Goal: Task Accomplishment & Management: Manage account settings

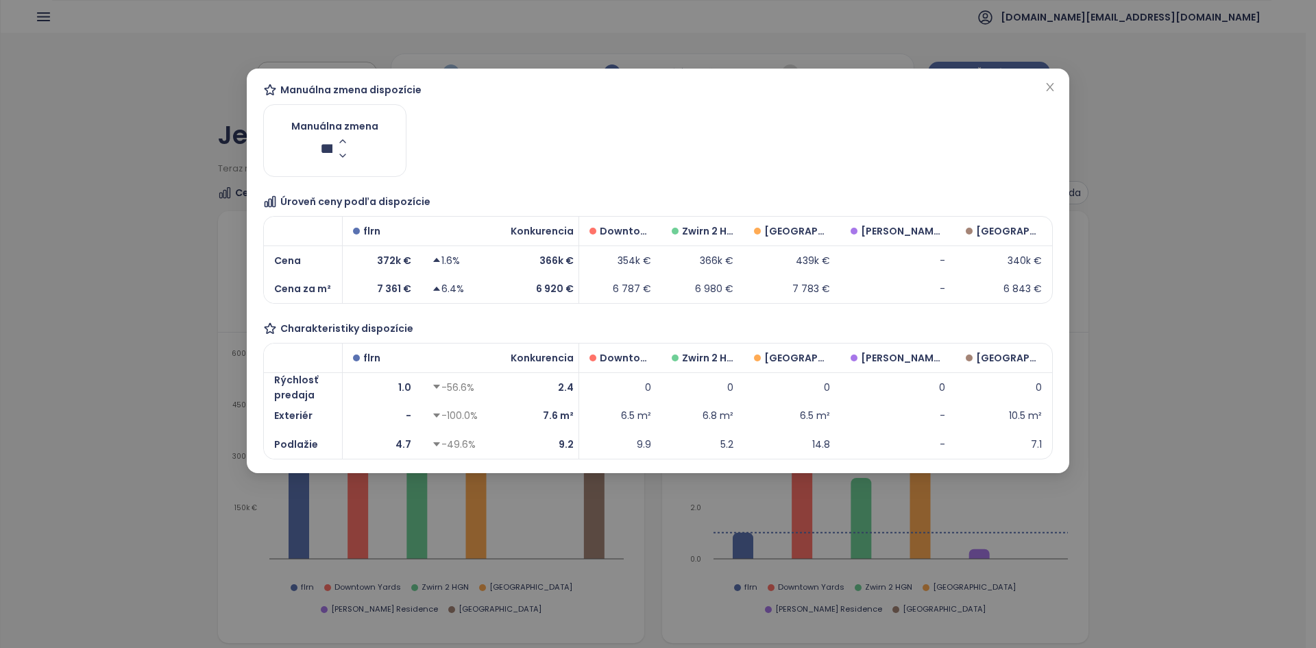
click at [577, 128] on div "Manuálna zmena dispozície Manuálna zmena *** Úroveň ceny podľa dispozície * Cen…" at bounding box center [657, 270] width 789 height 377
click at [326, 149] on span "2.5%" at bounding box center [325, 148] width 47 height 21
click at [326, 149] on input "***" at bounding box center [326, 148] width 12 height 17
click at [1049, 89] on icon "close" at bounding box center [1049, 87] width 11 height 11
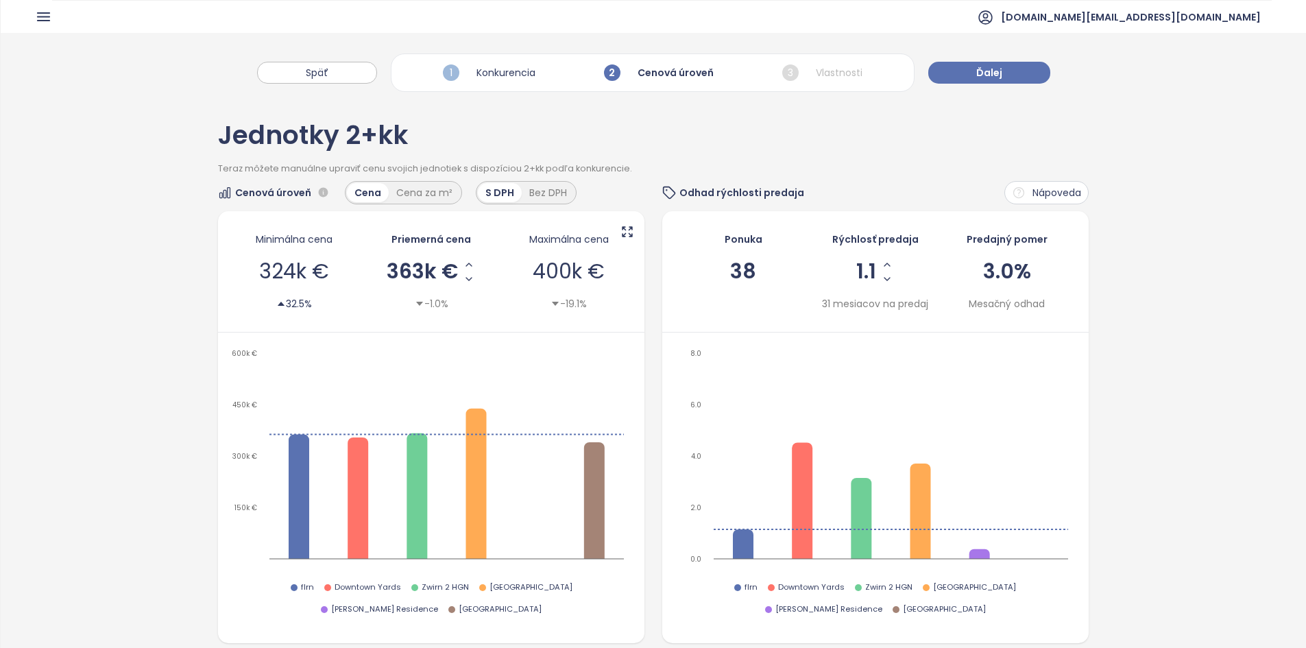
click at [628, 232] on icon at bounding box center [627, 232] width 14 height 14
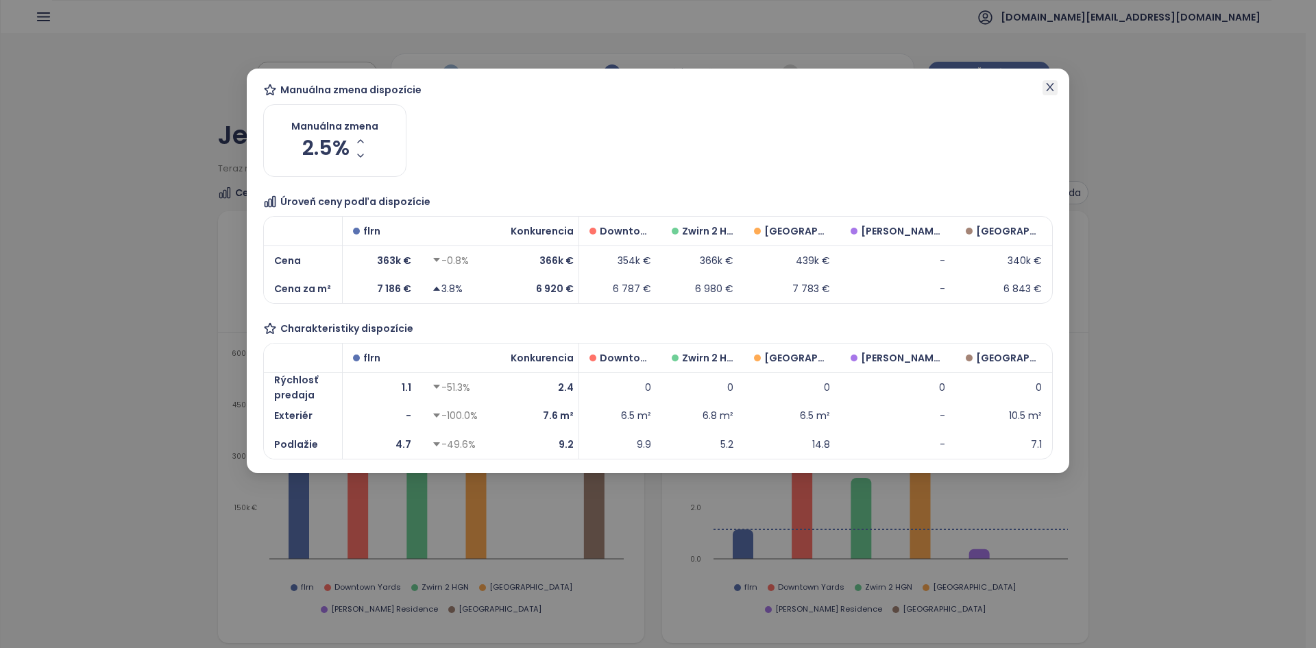
click at [1053, 84] on icon "close" at bounding box center [1049, 87] width 11 height 11
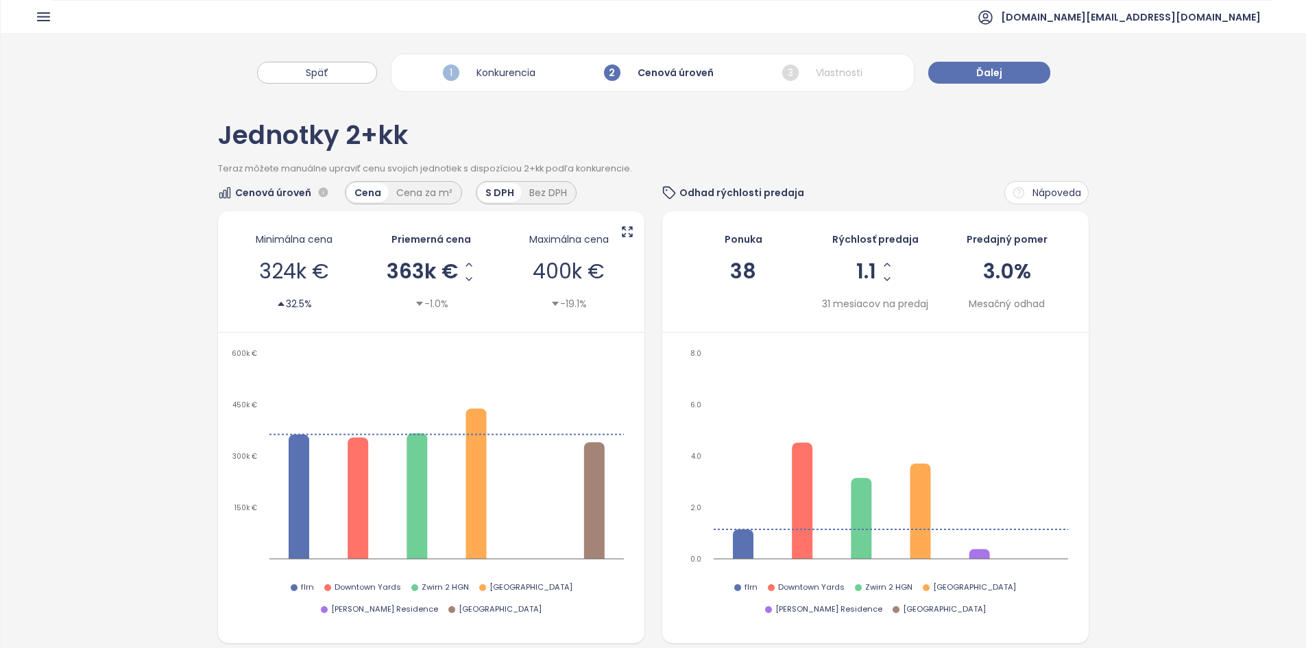
click at [625, 233] on icon at bounding box center [627, 232] width 14 height 14
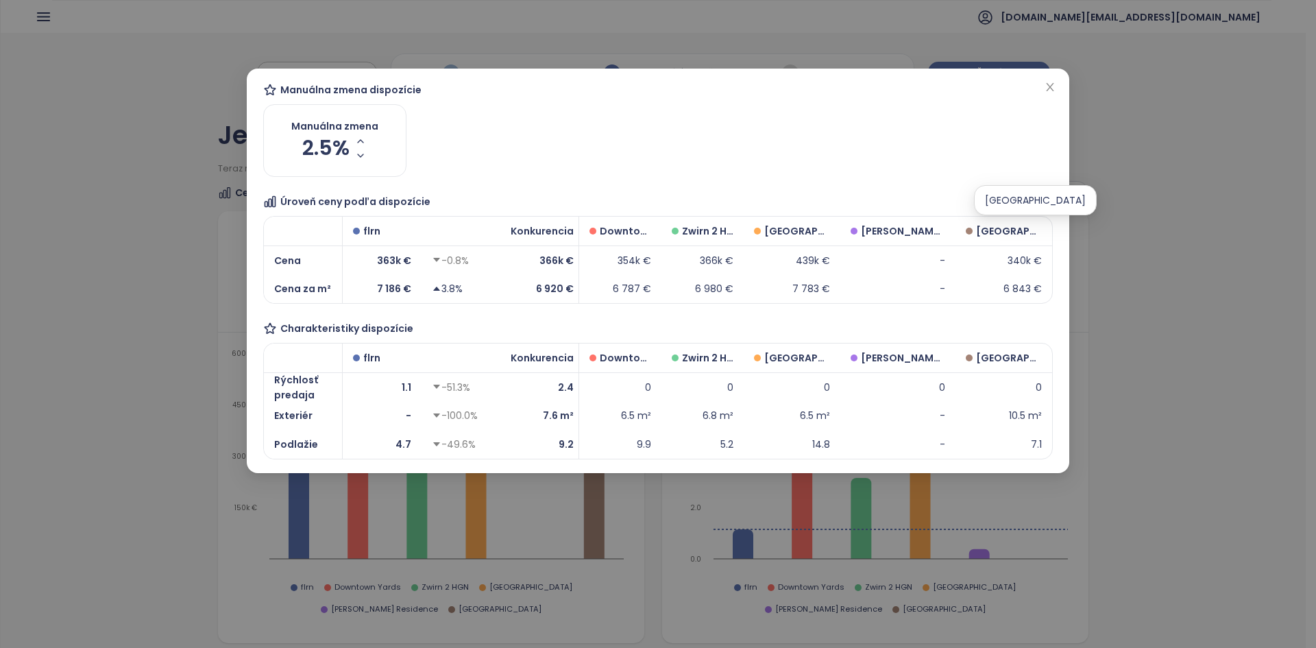
click at [1013, 230] on span "[GEOGRAPHIC_DATA]" at bounding box center [1009, 230] width 66 height 15
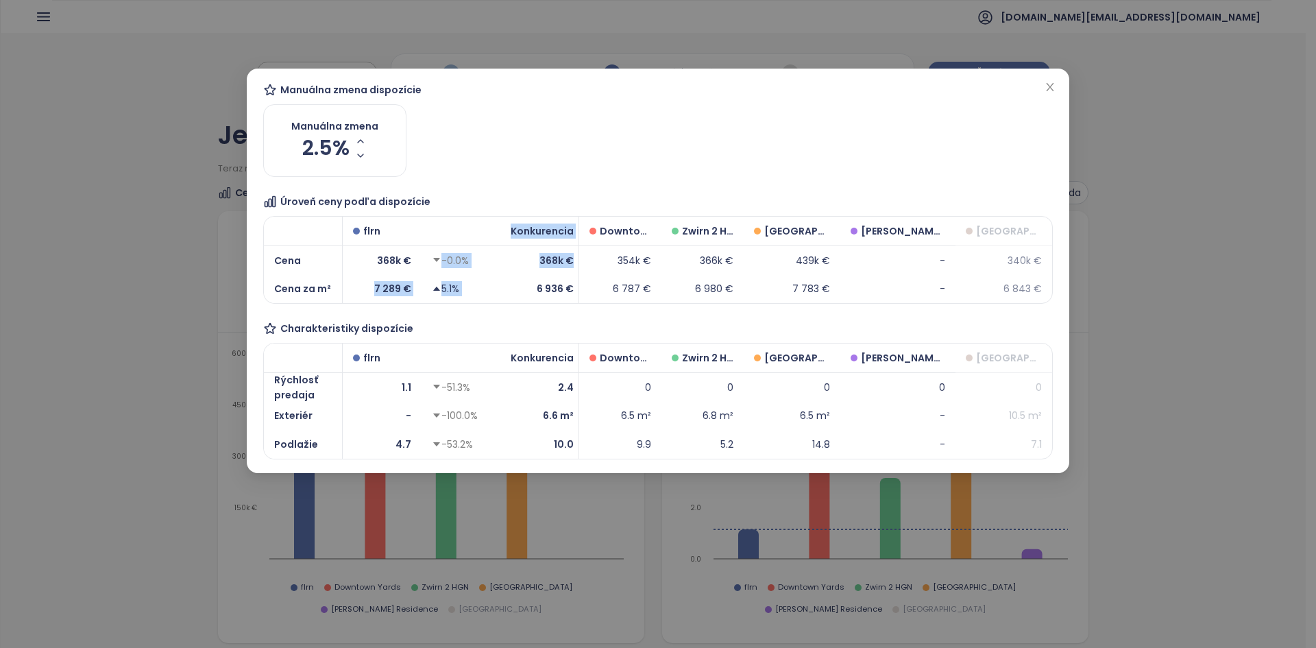
drag, startPoint x: 413, startPoint y: 262, endPoint x: 574, endPoint y: 262, distance: 160.4
click at [574, 262] on div "* Cena Cena za m² flrn 368k € 7 289 € flrn -0.0% 5.1% Konkurencia 368k € 6 936 €" at bounding box center [421, 260] width 315 height 86
click at [652, 174] on div "Manuálna zmena dispozície Manuálna zmena 2.5% Úroveň ceny podľa dispozície * Ce…" at bounding box center [657, 270] width 789 height 377
drag, startPoint x: 410, startPoint y: 260, endPoint x: 368, endPoint y: 258, distance: 42.6
click at [368, 258] on div "368k €" at bounding box center [382, 259] width 79 height 29
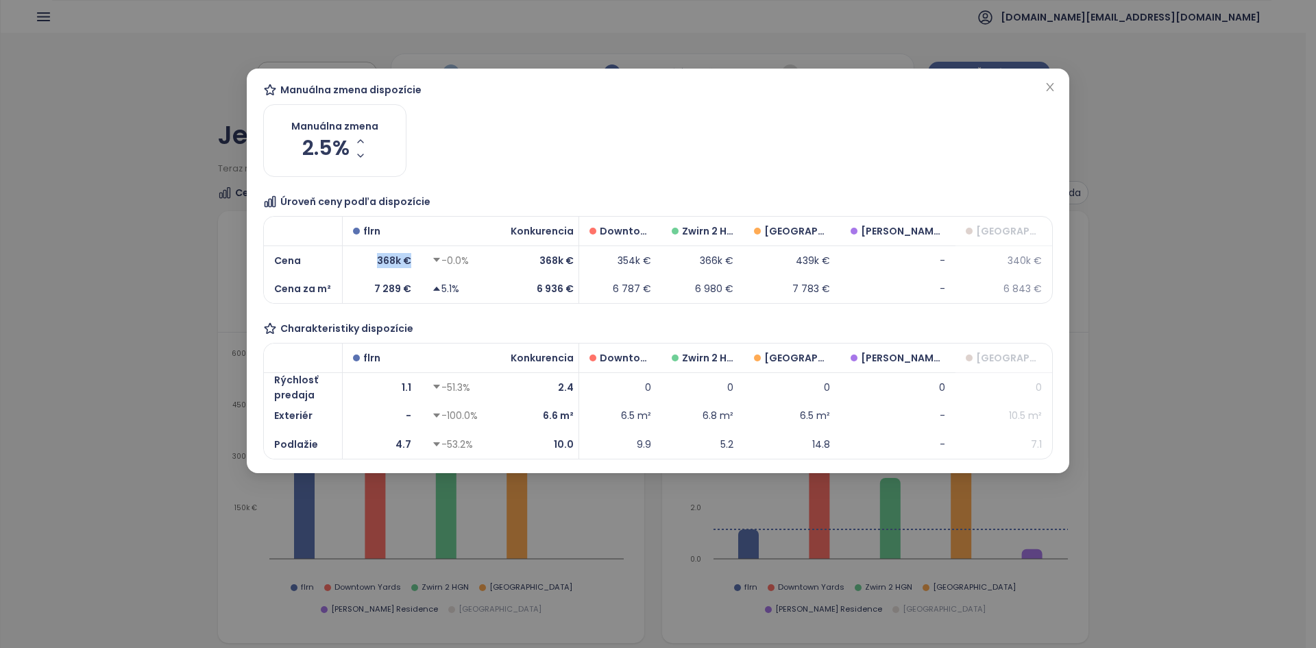
click at [368, 258] on div "368k €" at bounding box center [382, 259] width 79 height 29
drag, startPoint x: 531, startPoint y: 254, endPoint x: 568, endPoint y: 260, distance: 37.6
click at [568, 260] on div "368k €" at bounding box center [542, 259] width 84 height 29
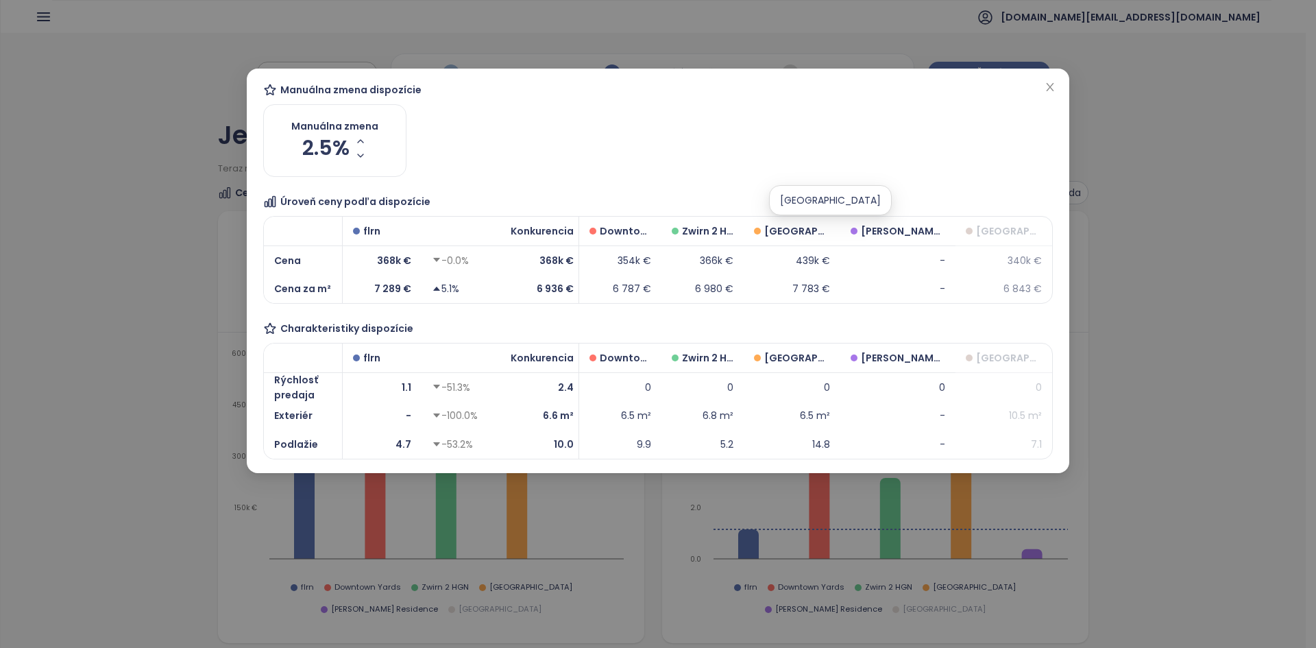
click at [828, 232] on span "[GEOGRAPHIC_DATA]" at bounding box center [797, 230] width 66 height 15
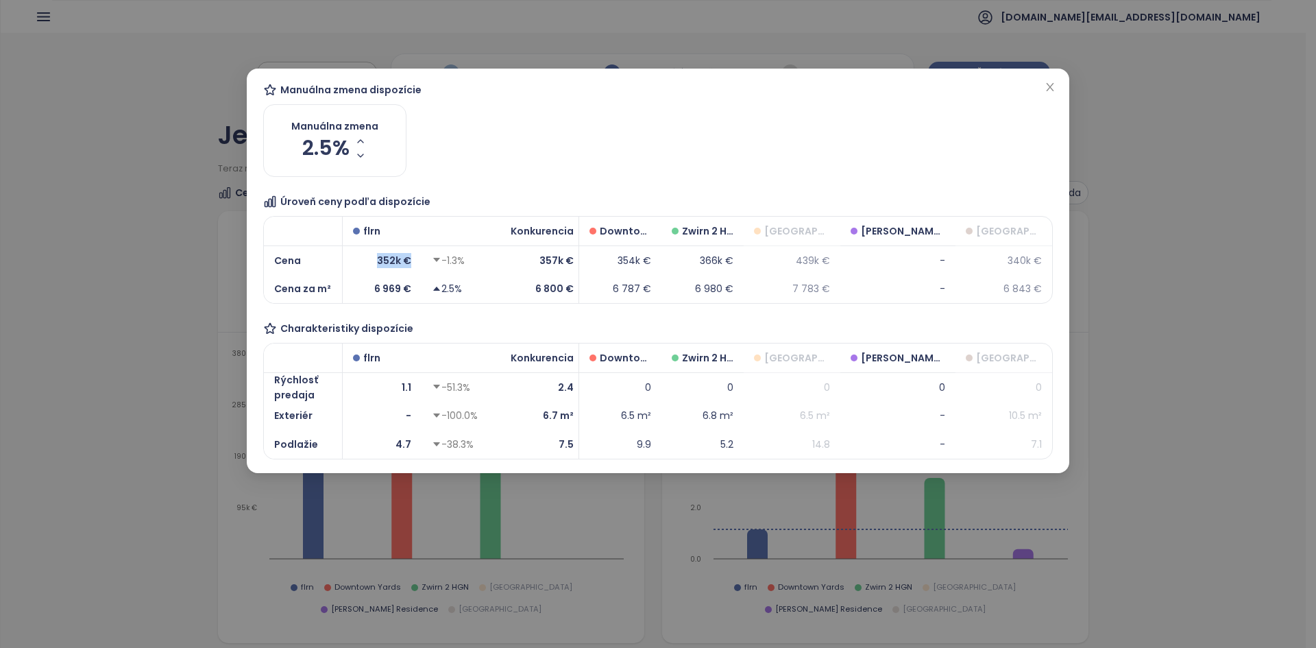
drag, startPoint x: 415, startPoint y: 263, endPoint x: 367, endPoint y: 253, distance: 49.1
click at [367, 253] on div "352k €" at bounding box center [382, 259] width 79 height 29
click at [328, 156] on span "2.5%" at bounding box center [325, 148] width 47 height 21
click at [328, 156] on input "***" at bounding box center [326, 148] width 12 height 17
type input "*"
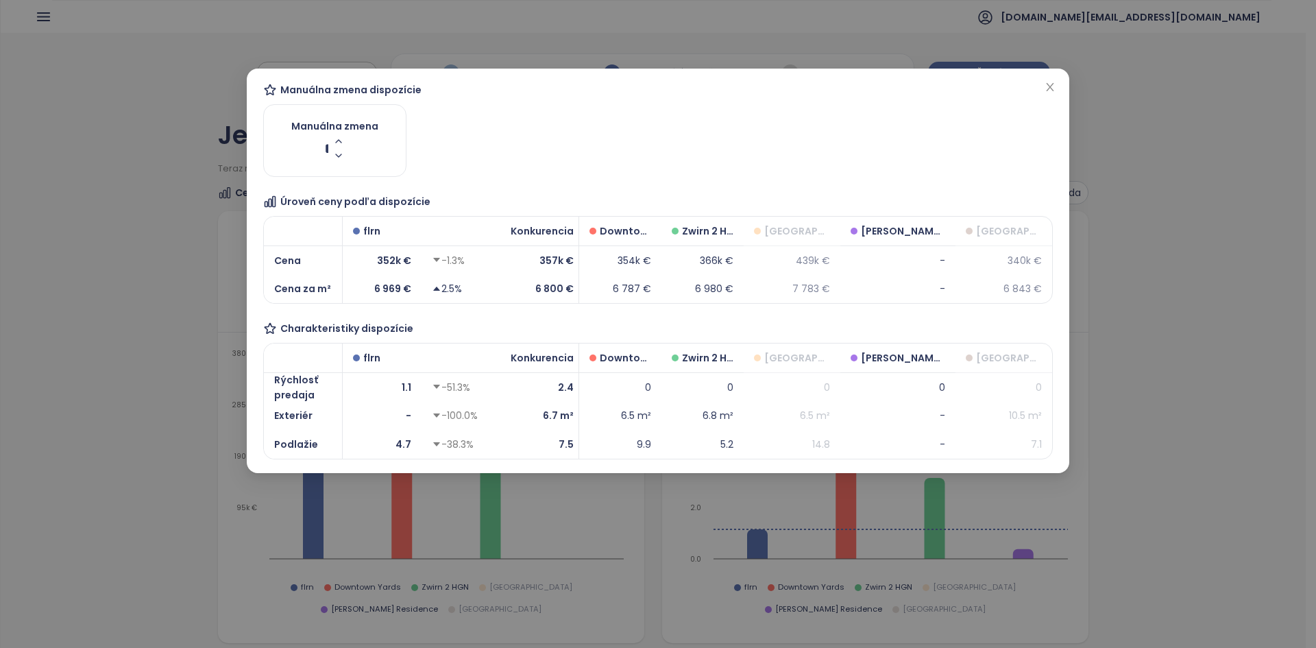
click at [520, 145] on div "Manuálna zmena dispozície Manuálna zmena * Úroveň ceny podľa dispozície * Cena …" at bounding box center [657, 270] width 789 height 377
drag, startPoint x: 480, startPoint y: 264, endPoint x: 452, endPoint y: 291, distance: 38.8
click at [452, 291] on div "flrn 1.1% 5.0%" at bounding box center [460, 260] width 79 height 86
click at [466, 295] on div "5.0%" at bounding box center [460, 288] width 79 height 29
click at [467, 295] on div "5.0%" at bounding box center [460, 288] width 79 height 29
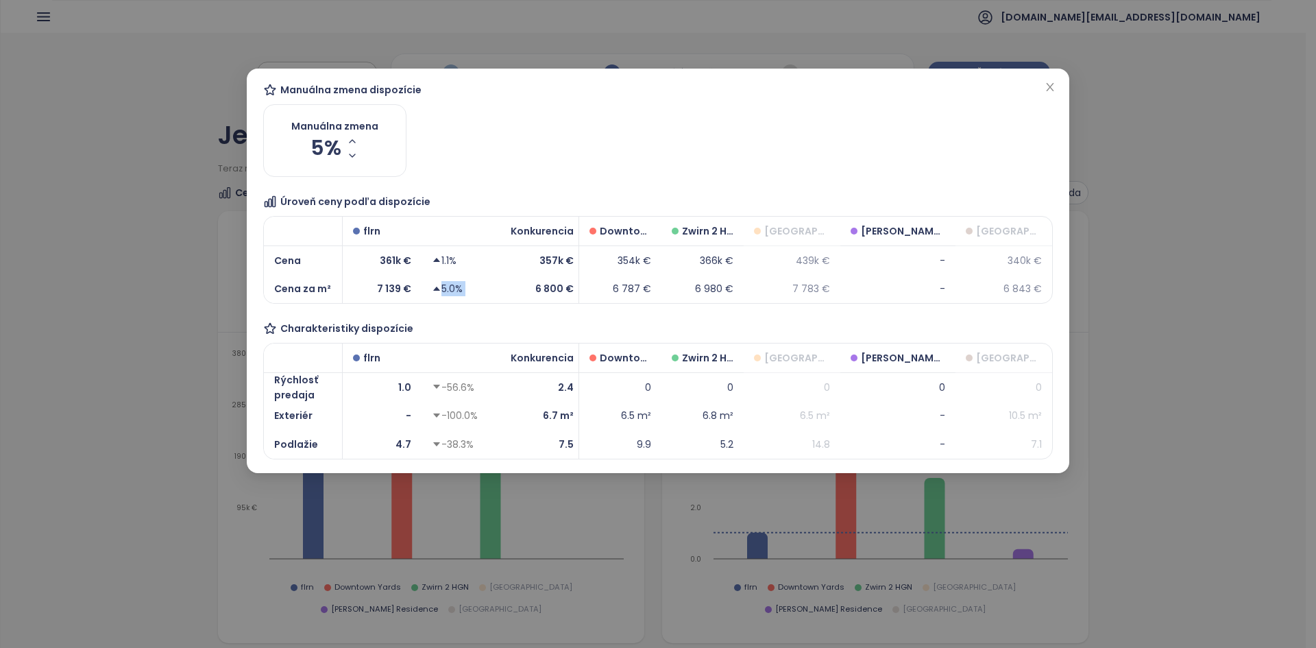
click at [467, 295] on div "5.0%" at bounding box center [460, 288] width 79 height 29
drag, startPoint x: 455, startPoint y: 265, endPoint x: 437, endPoint y: 260, distance: 19.1
click at [437, 260] on div "1.1%" at bounding box center [444, 260] width 25 height 15
click at [445, 289] on div "5.0%" at bounding box center [447, 288] width 31 height 15
click at [446, 289] on div "5.0%" at bounding box center [447, 288] width 31 height 15
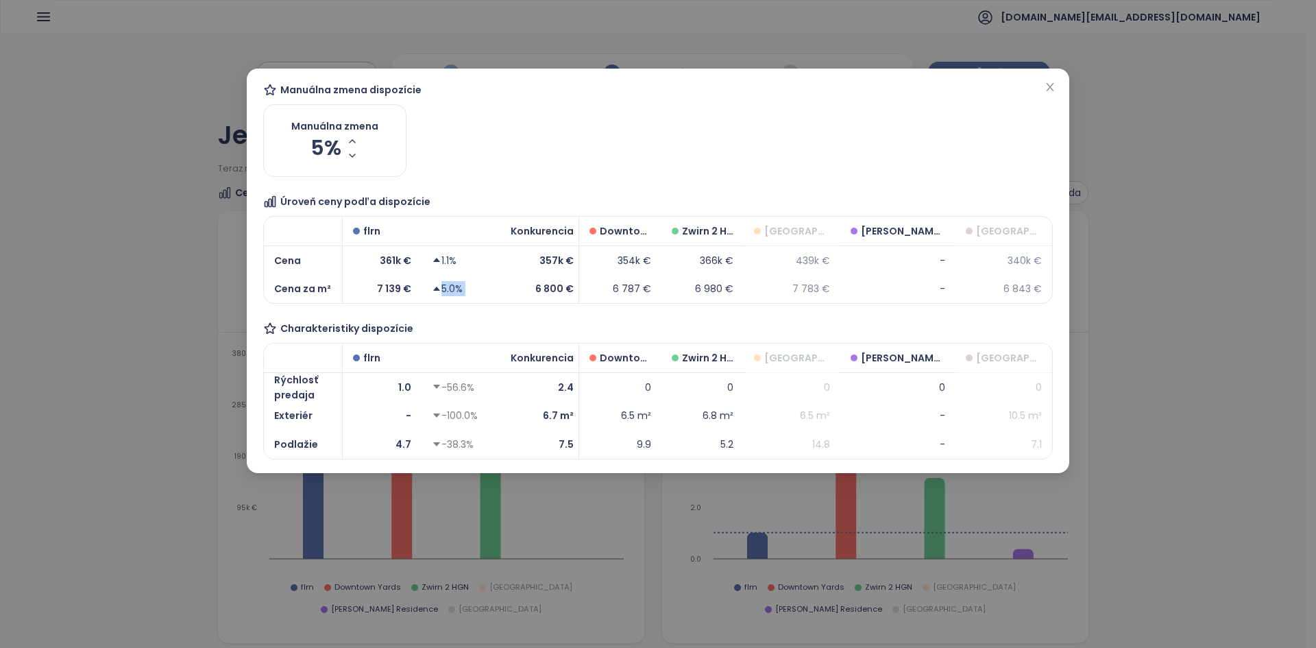
click at [446, 289] on div "5.0%" at bounding box center [447, 288] width 31 height 15
drag, startPoint x: 568, startPoint y: 289, endPoint x: 523, endPoint y: 286, distance: 45.3
click at [523, 286] on div "6 800 €" at bounding box center [542, 288] width 84 height 29
drag, startPoint x: 397, startPoint y: 389, endPoint x: 415, endPoint y: 389, distance: 17.8
click at [415, 389] on div "1.0" at bounding box center [382, 386] width 79 height 29
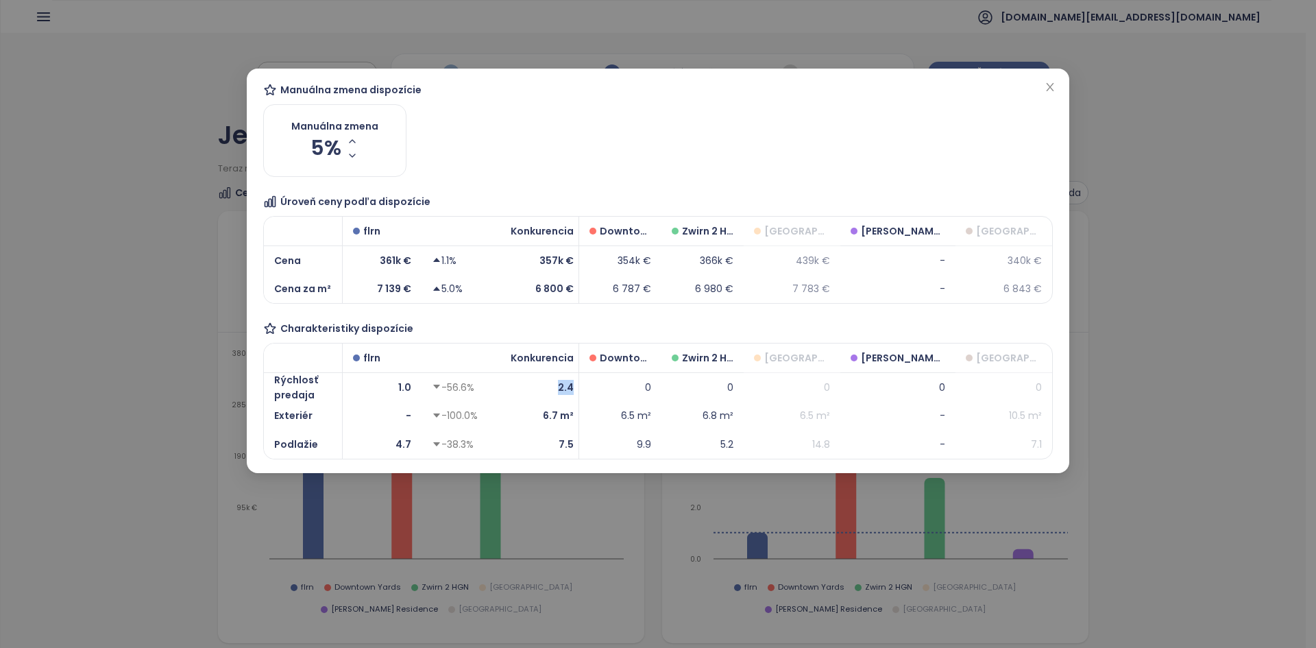
drag, startPoint x: 547, startPoint y: 396, endPoint x: 572, endPoint y: 391, distance: 25.1
click at [572, 391] on div "2.4" at bounding box center [542, 386] width 84 height 29
click at [1054, 93] on span "Close" at bounding box center [1049, 87] width 15 height 15
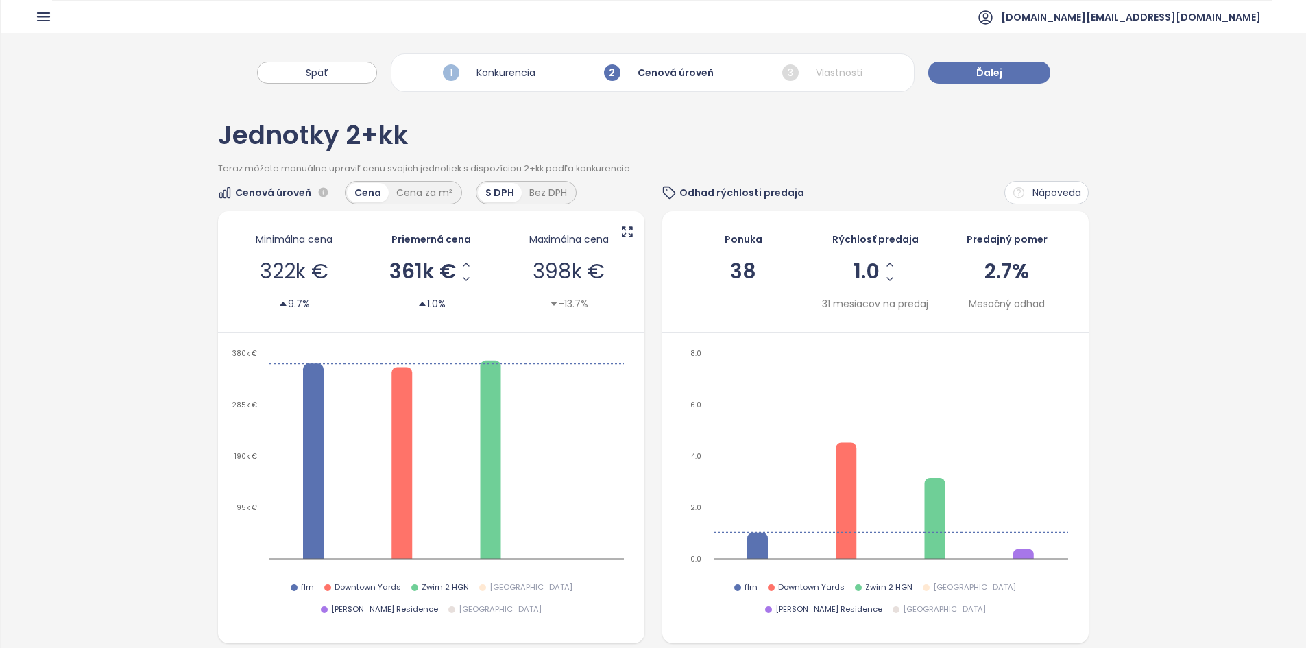
click at [622, 229] on icon at bounding box center [627, 232] width 14 height 14
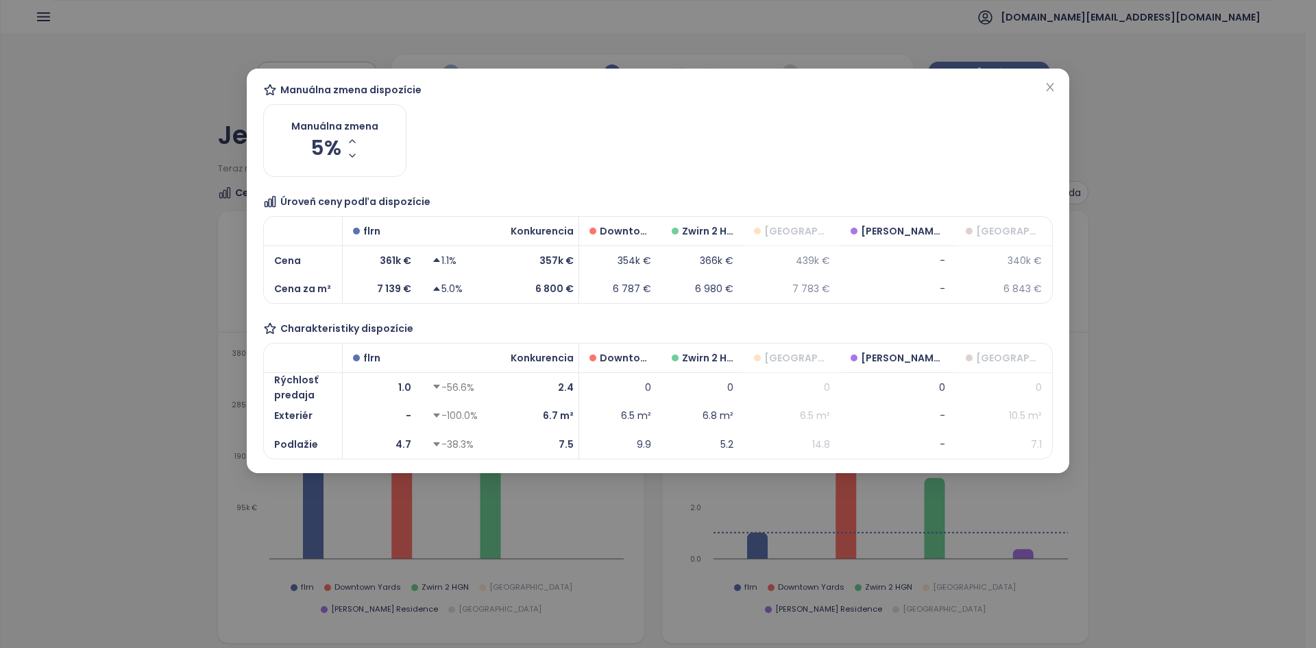
click at [447, 262] on div "1.1%" at bounding box center [444, 260] width 25 height 15
click at [446, 262] on div "1.1%" at bounding box center [444, 260] width 25 height 15
drag, startPoint x: 1051, startPoint y: 77, endPoint x: 1053, endPoint y: 88, distance: 11.8
click at [1052, 79] on div "Manuálna zmena dispozície Manuálna zmena 5% Úroveň ceny podľa dispozície * Cena…" at bounding box center [658, 271] width 822 height 404
click at [1054, 88] on icon "close" at bounding box center [1049, 87] width 11 height 11
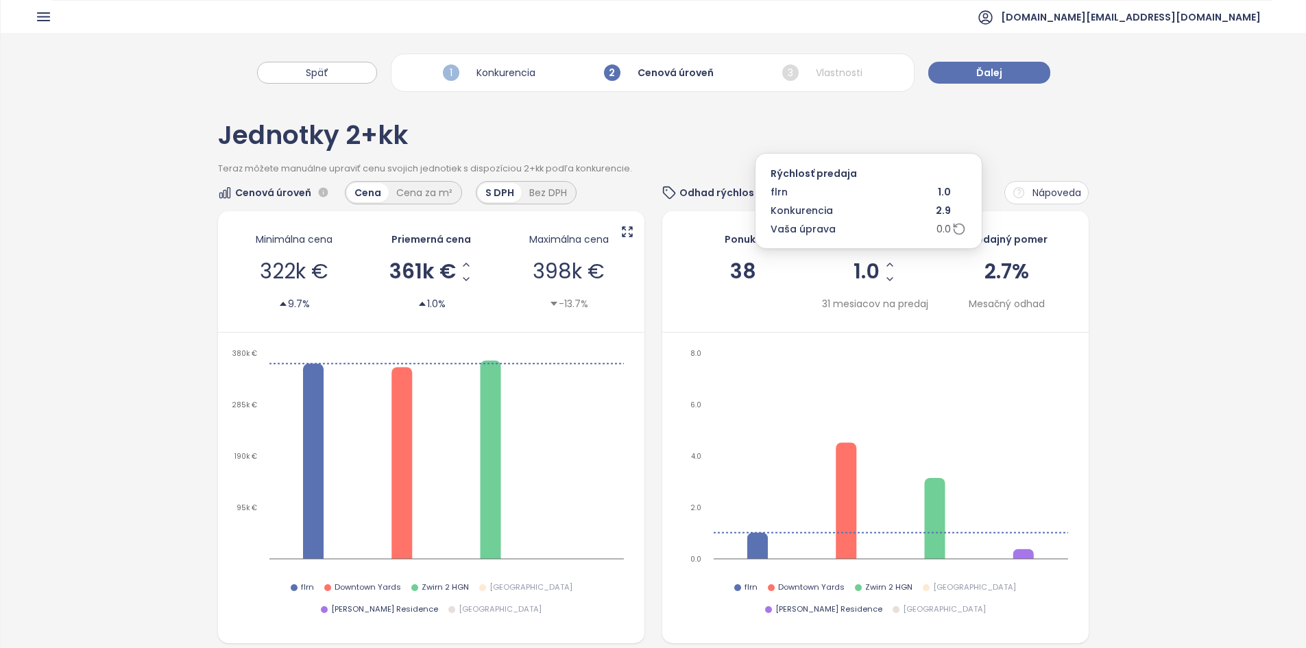
click at [853, 276] on span "1.0" at bounding box center [866, 271] width 26 height 21
drag, startPoint x: 678, startPoint y: 157, endPoint x: 907, endPoint y: 103, distance: 235.9
click at [679, 157] on div "Jednotky 2+kk" at bounding box center [653, 143] width 870 height 40
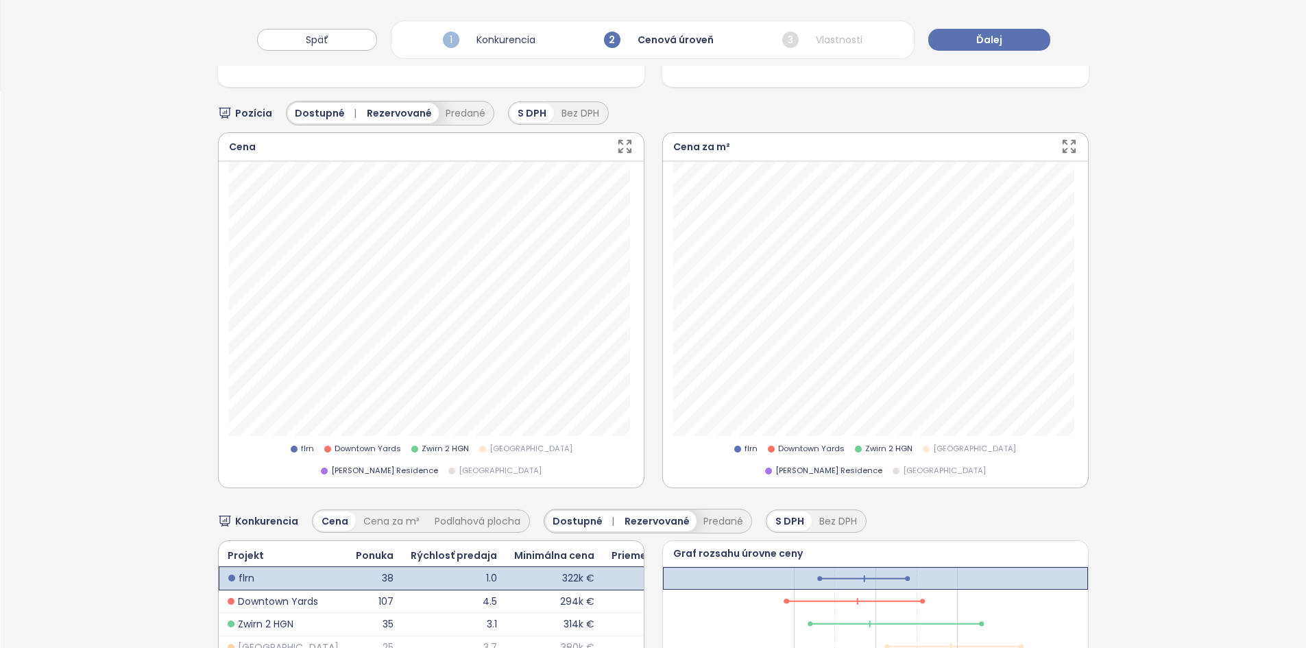
scroll to position [555, 0]
click at [421, 106] on span "Rezervované" at bounding box center [399, 113] width 65 height 15
click at [397, 102] on div "Pozícia Dostupné Rezervované Predané S DPH Bez DPH Cena flrn Downtown Yards [PE…" at bounding box center [653, 399] width 870 height 622
click at [395, 103] on button "Rezervované" at bounding box center [389, 113] width 75 height 21
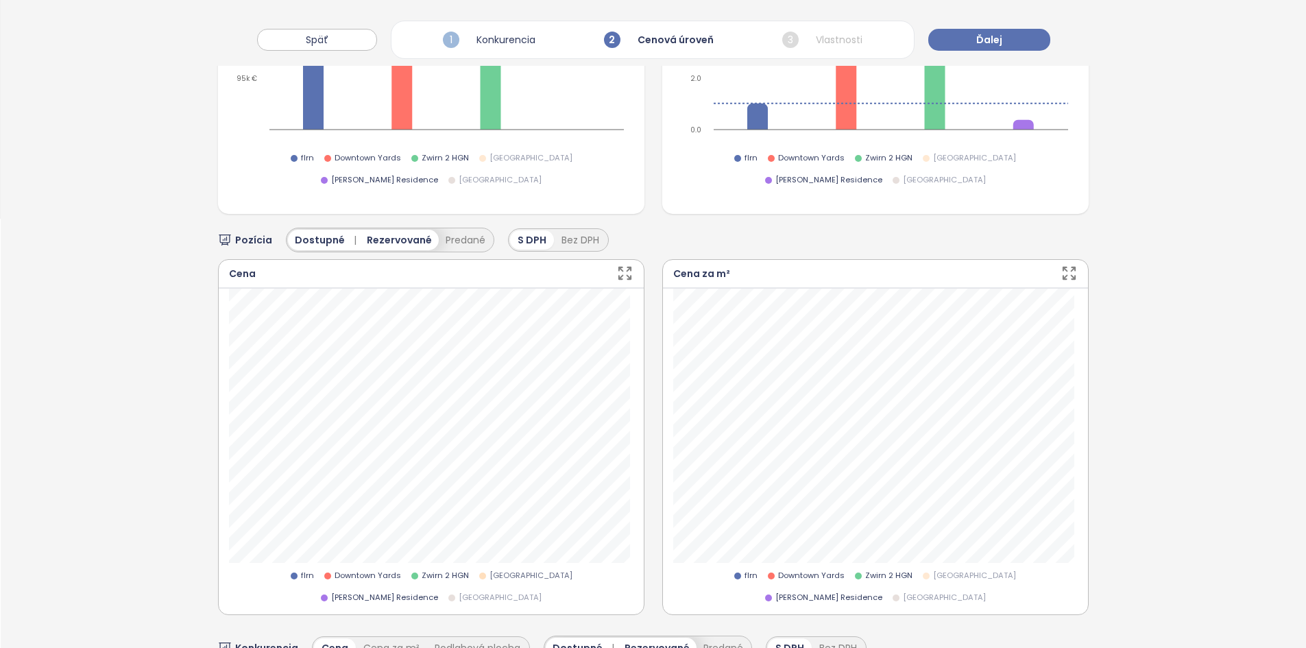
scroll to position [440, 0]
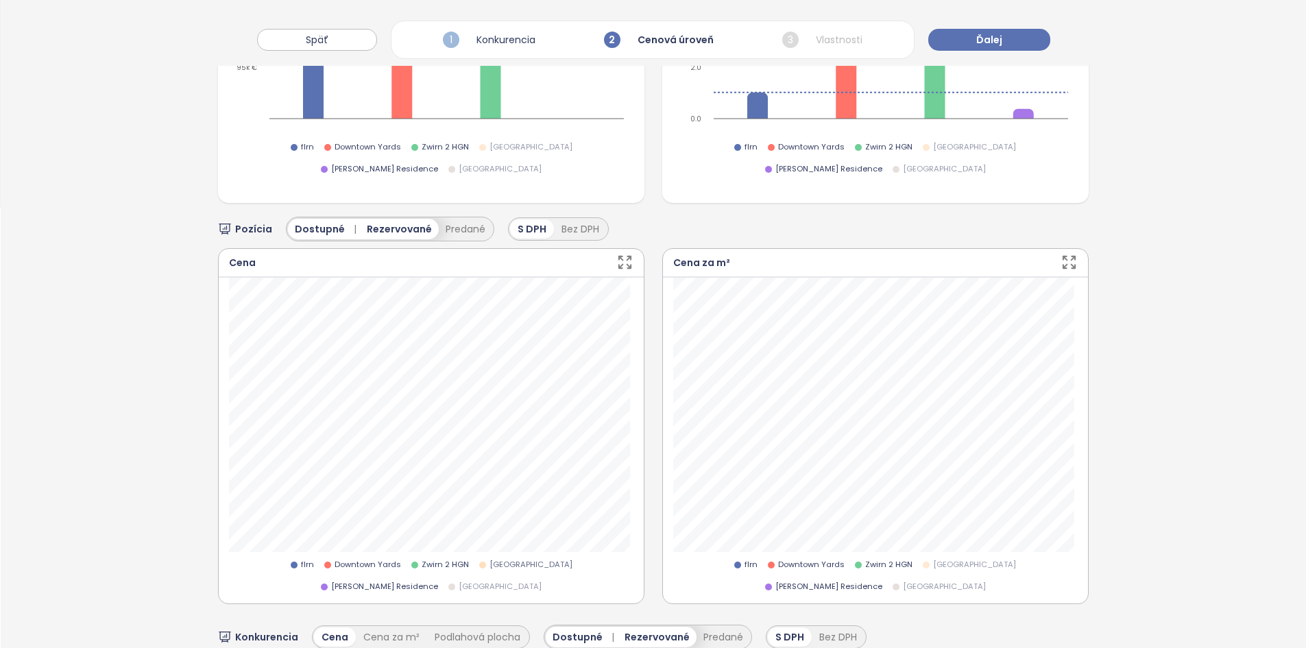
click at [489, 559] on span "[GEOGRAPHIC_DATA]" at bounding box center [530, 565] width 83 height 12
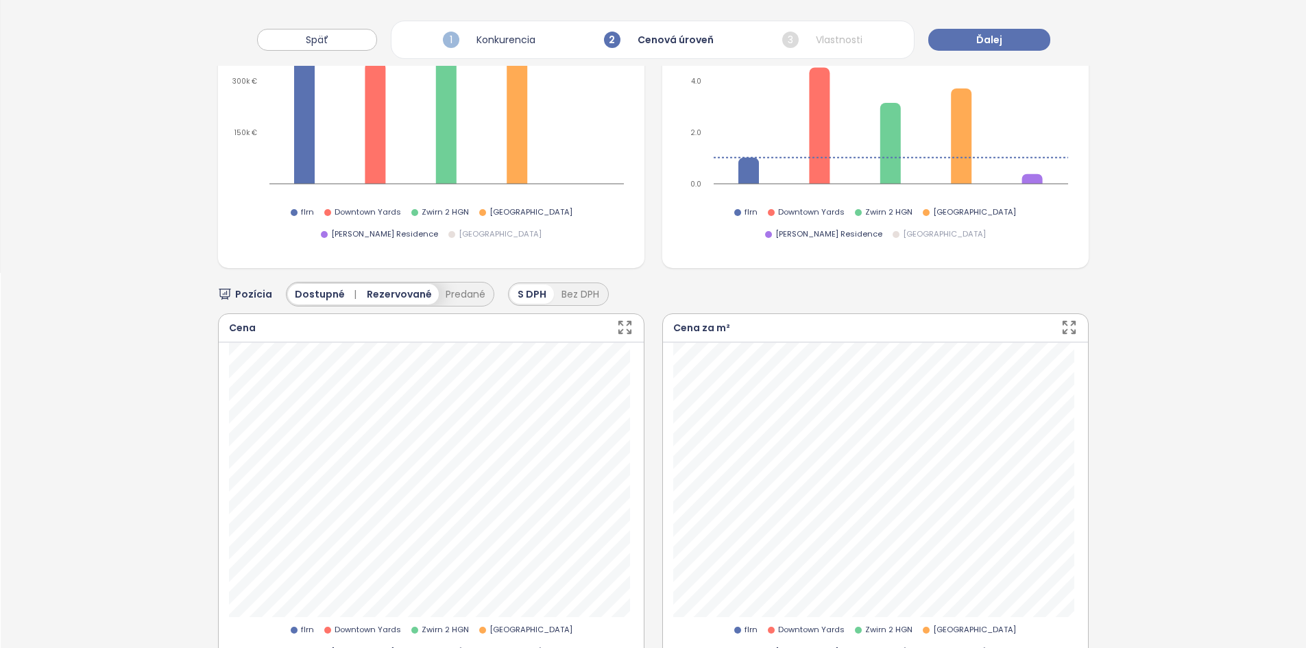
scroll to position [615, 0]
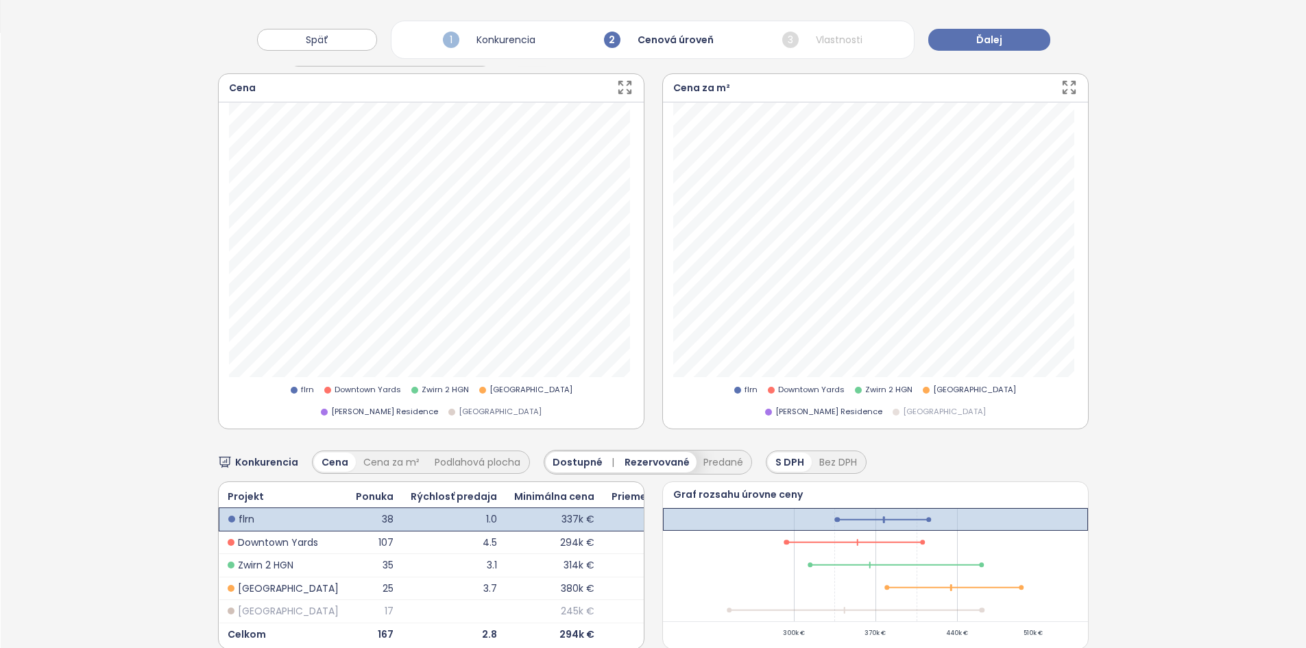
click at [541, 406] on span "[GEOGRAPHIC_DATA]" at bounding box center [499, 412] width 83 height 12
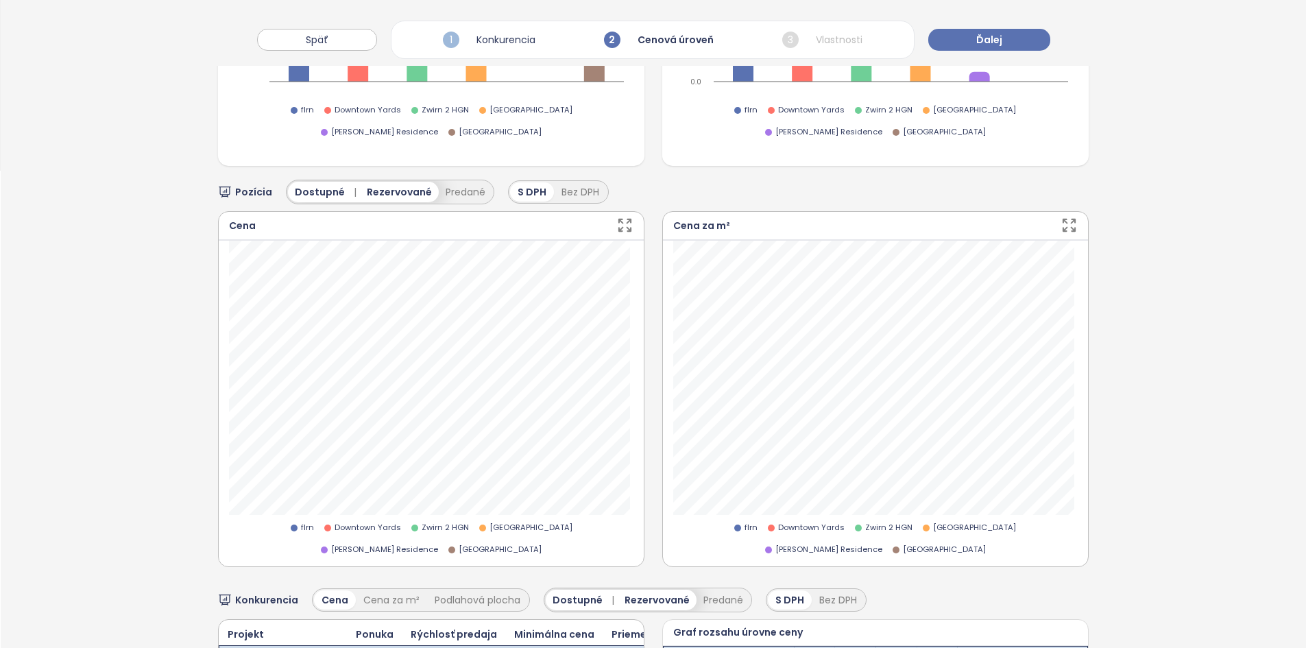
scroll to position [478, 0]
click at [450, 180] on button "Predané" at bounding box center [465, 190] width 53 height 21
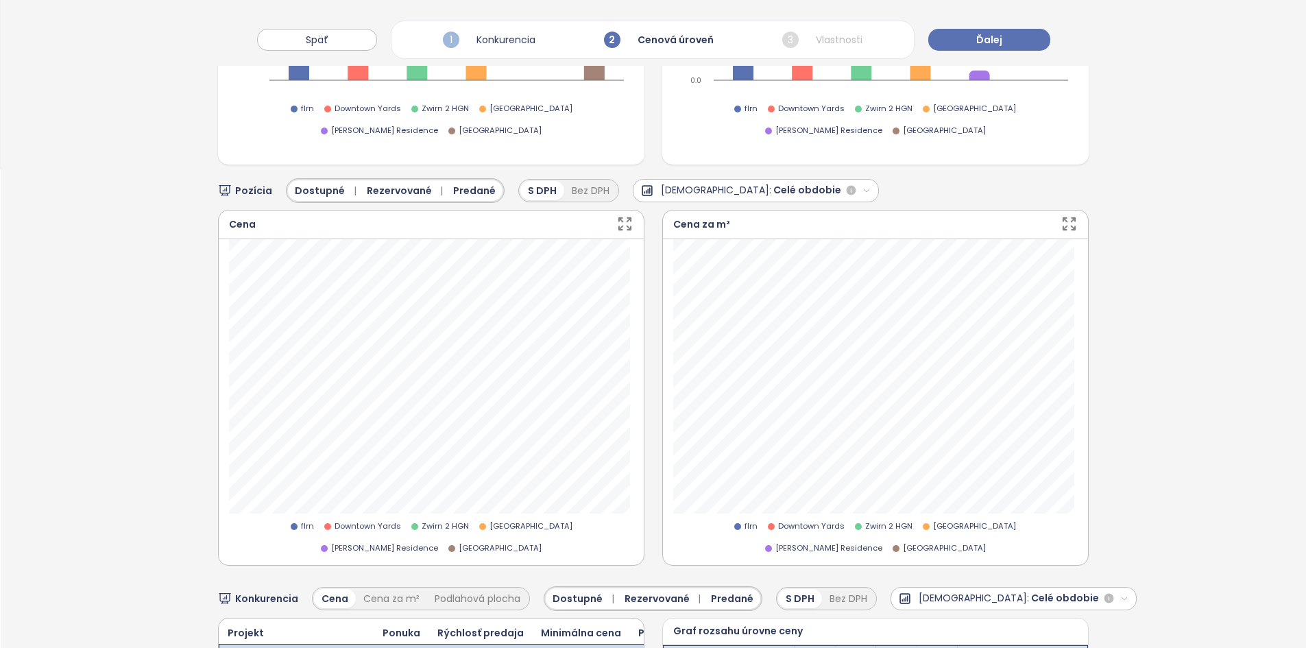
click at [773, 182] on span "Celé obdobie" at bounding box center [807, 190] width 68 height 16
click at [674, 269] on div "Vlastné" at bounding box center [714, 280] width 163 height 22
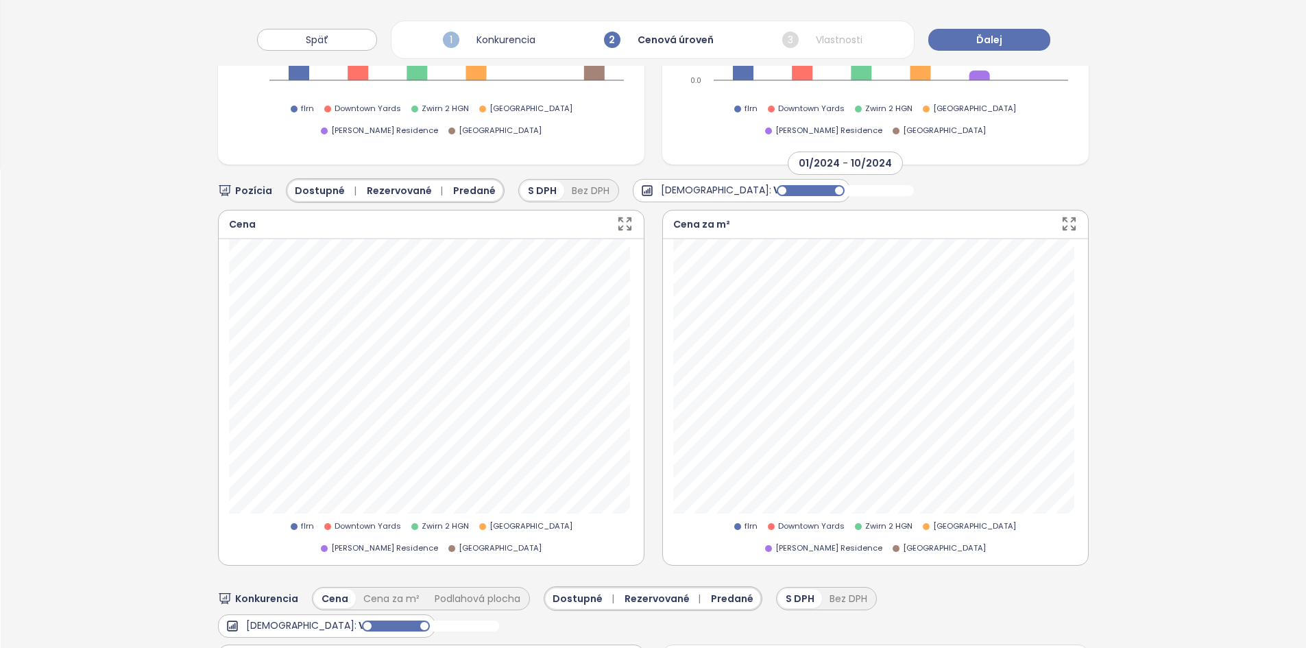
drag, startPoint x: 897, startPoint y: 171, endPoint x: 828, endPoint y: 169, distance: 69.2
click at [833, 185] on div at bounding box center [838, 190] width 11 height 11
drag, startPoint x: 829, startPoint y: 166, endPoint x: 918, endPoint y: 177, distance: 89.8
click at [918, 178] on div "Pozícia Dostupné | Rezervované | Predané S DPH Bez DPH Predaj: Vlastné 01/2024 …" at bounding box center [653, 190] width 870 height 25
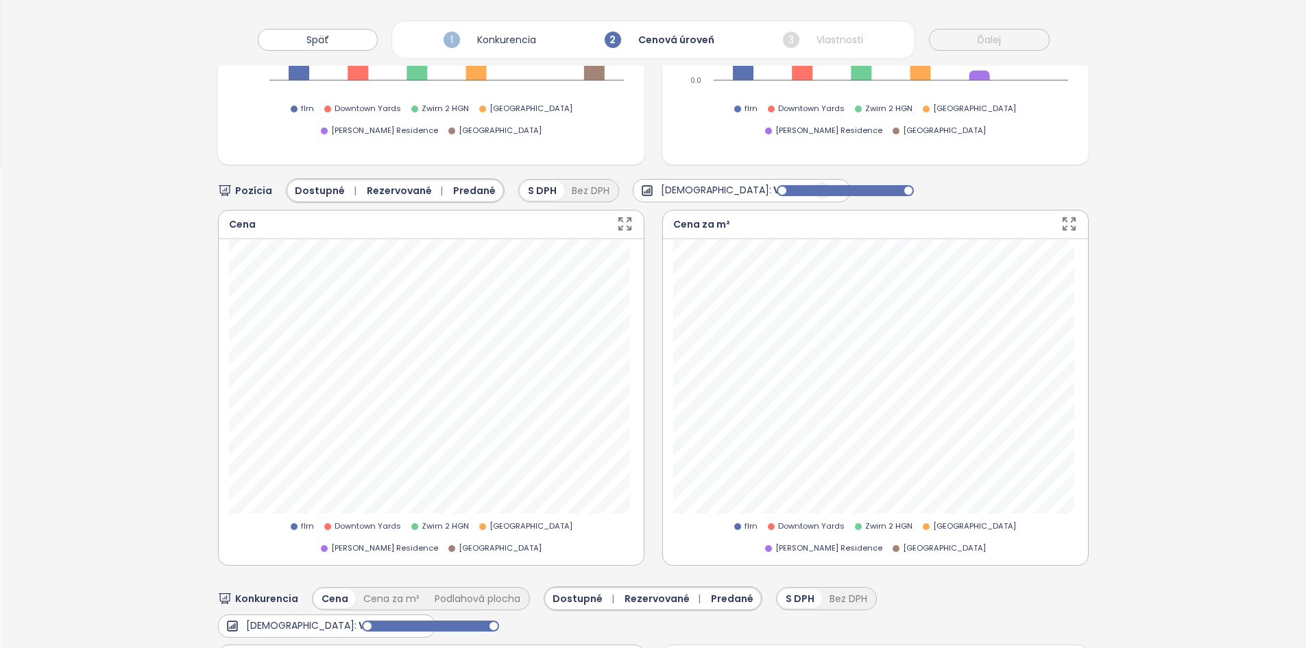
click at [813, 182] on button "button" at bounding box center [821, 190] width 16 height 16
click at [678, 225] on div "6 mesiacov" at bounding box center [701, 236] width 136 height 22
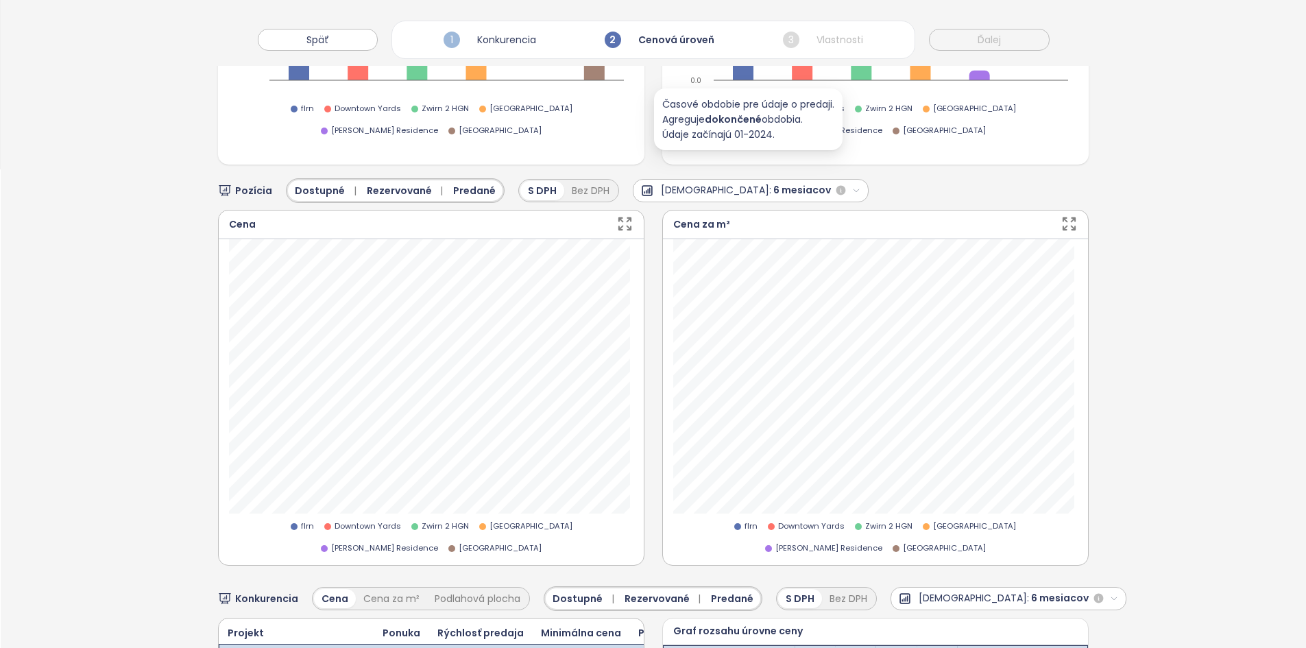
click at [852, 186] on icon "button" at bounding box center [856, 190] width 9 height 9
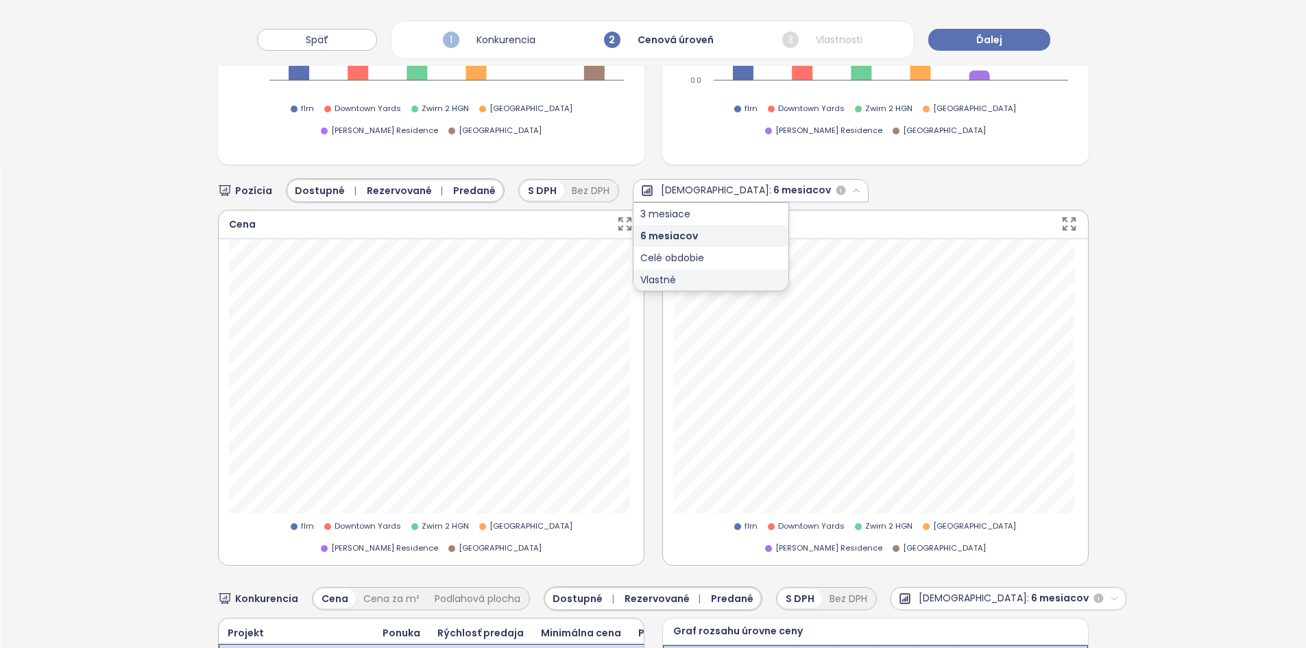
click at [691, 269] on div "Vlastné" at bounding box center [710, 280] width 155 height 22
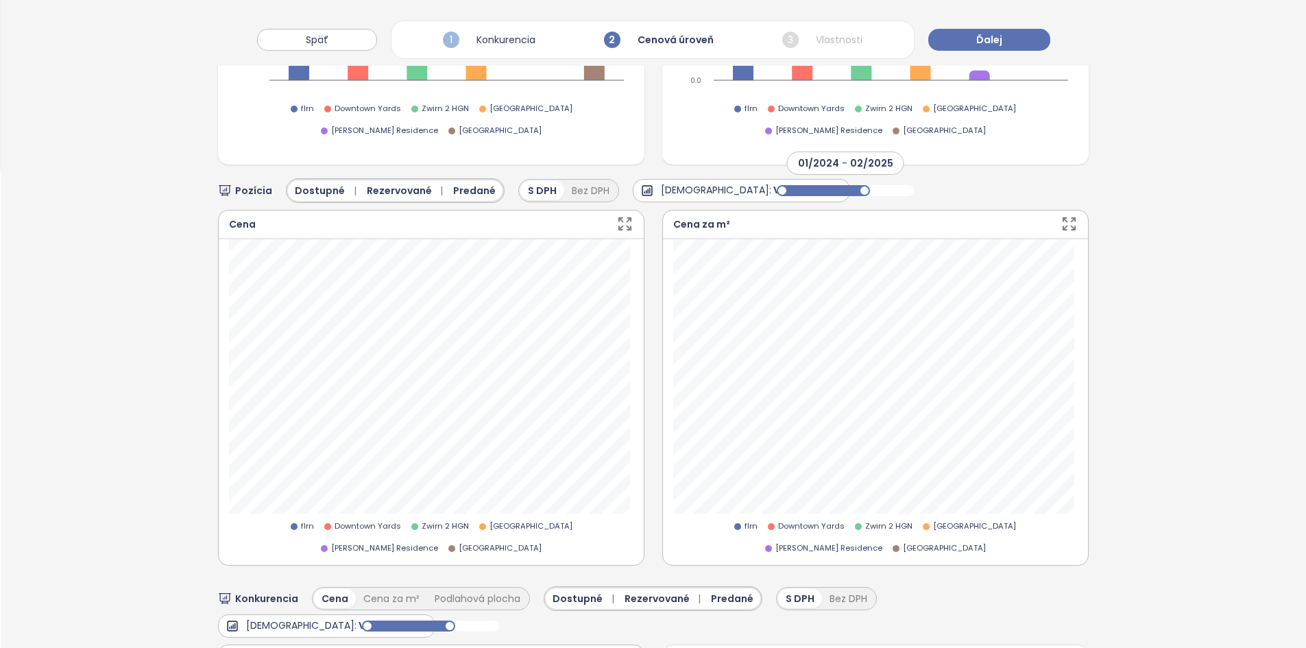
drag, startPoint x: 898, startPoint y: 168, endPoint x: 852, endPoint y: 163, distance: 46.8
click at [859, 185] on div at bounding box center [864, 190] width 11 height 11
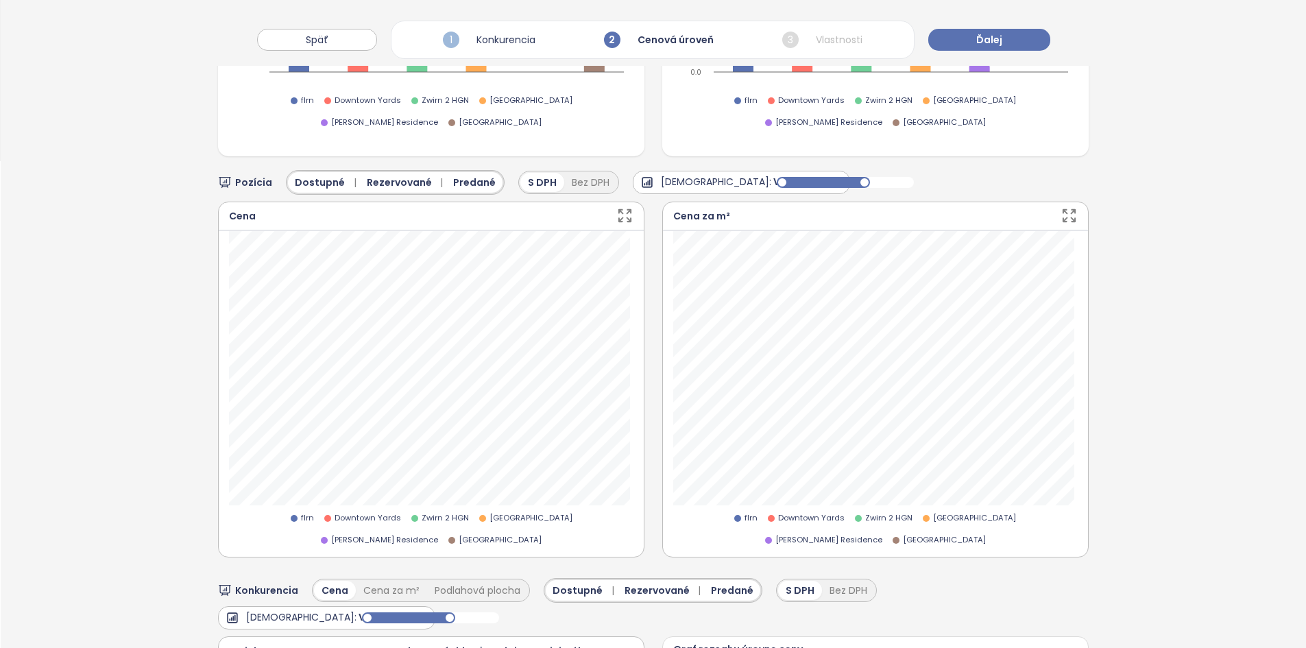
scroll to position [487, 0]
drag, startPoint x: 770, startPoint y: 160, endPoint x: 807, endPoint y: 160, distance: 36.3
click at [815, 176] on div at bounding box center [820, 181] width 11 height 11
drag, startPoint x: 807, startPoint y: 160, endPoint x: 819, endPoint y: 162, distance: 12.5
click at [827, 176] on div at bounding box center [832, 181] width 11 height 11
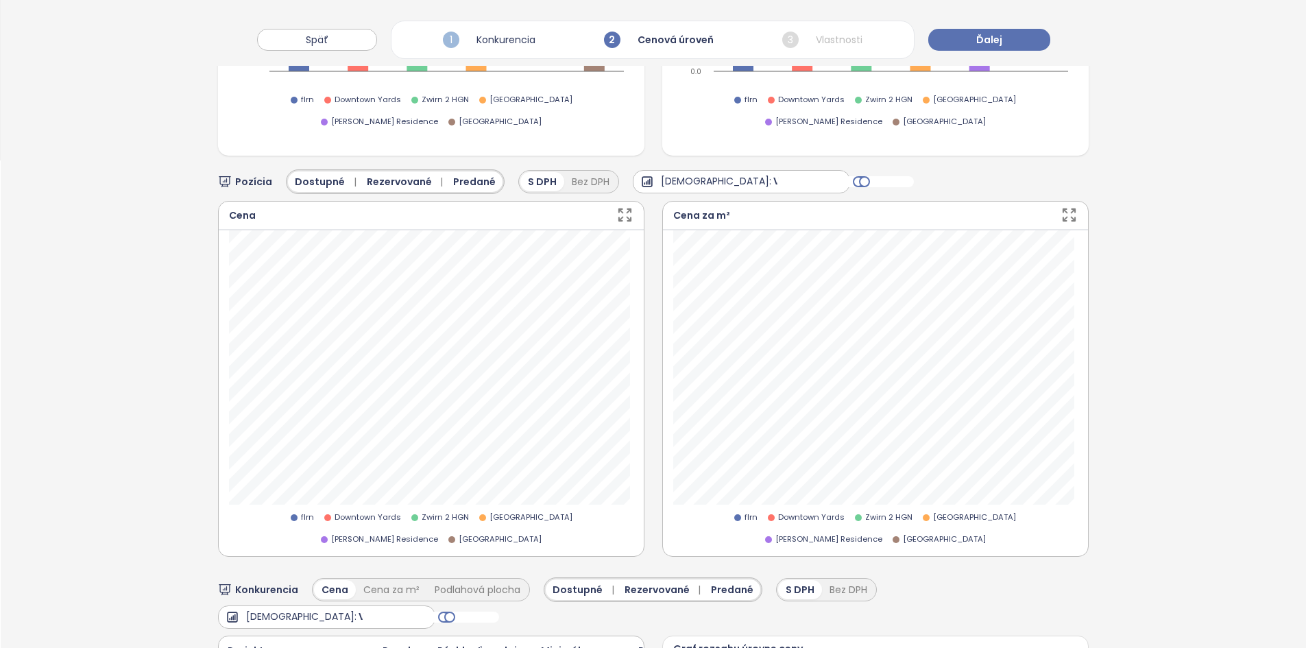
click at [890, 215] on div "Pozícia Dostupné | Rezervované | Predané S DPH Bez DPH Predaj: Vlastné 01/2025 …" at bounding box center [653, 491] width 870 height 671
drag, startPoint x: 851, startPoint y: 160, endPoint x: 837, endPoint y: 161, distance: 13.7
click at [837, 176] on div at bounding box center [845, 181] width 126 height 11
drag, startPoint x: 844, startPoint y: 159, endPoint x: 785, endPoint y: 167, distance: 60.2
click at [785, 170] on div "03/2024 - 02/2025" at bounding box center [844, 181] width 137 height 23
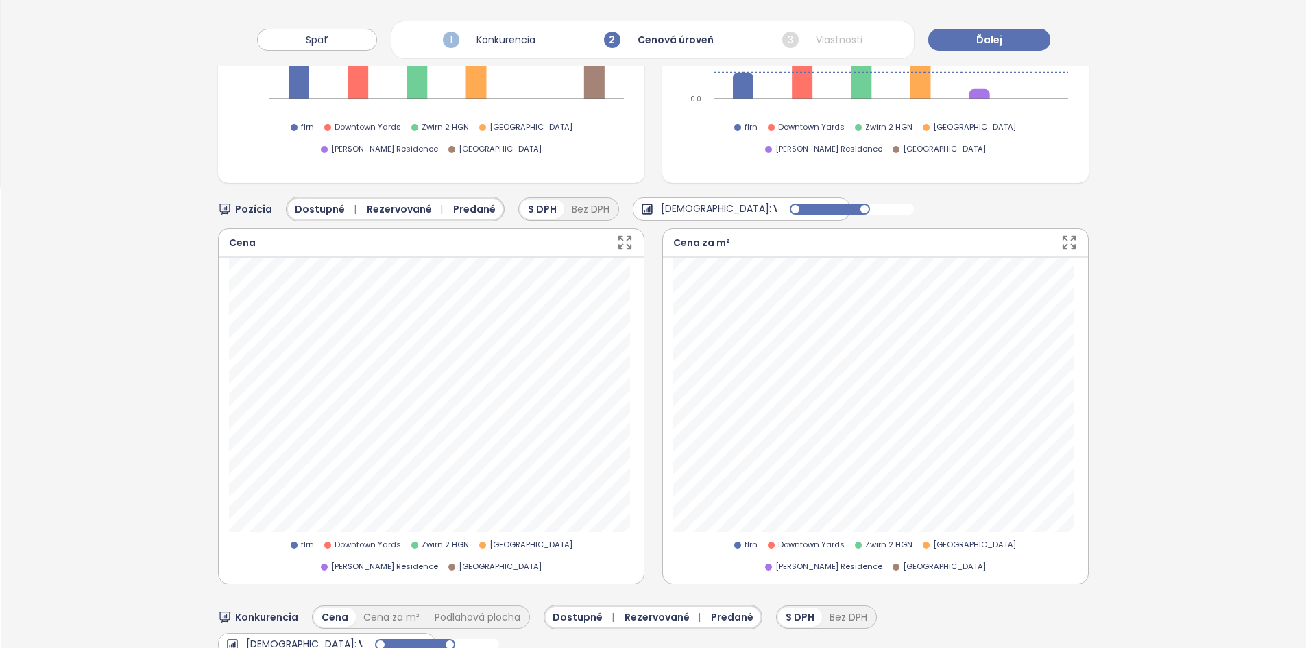
scroll to position [459, 0]
click at [453, 202] on span "Predané" at bounding box center [474, 209] width 42 height 15
click at [454, 199] on button "Predané" at bounding box center [465, 209] width 53 height 21
click at [395, 197] on div "Dostupné | Rezervované | Predané" at bounding box center [395, 209] width 219 height 25
click at [394, 202] on span "Rezervované |" at bounding box center [408, 209] width 82 height 15
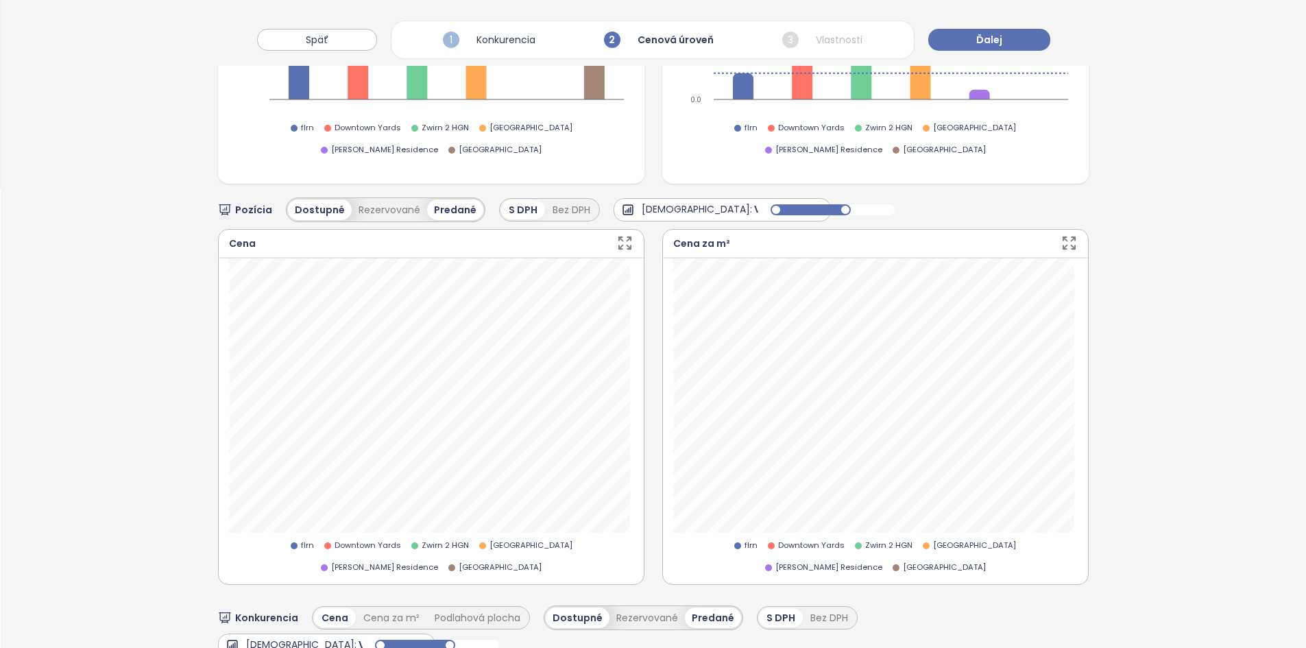
click at [323, 199] on div "Dostupné" at bounding box center [320, 209] width 64 height 21
click at [325, 202] on span "Dostupné" at bounding box center [320, 209] width 50 height 15
click at [685, 203] on div "Pozícia Dostupné Rezervované Predané S DPH Bez DPH Predaj: Vlastné 03/2024 - 02…" at bounding box center [653, 485] width 870 height 602
click at [681, 198] on button "[DEMOGRAPHIC_DATA]: Vlastné" at bounding box center [718, 209] width 217 height 23
click at [674, 244] on div "6 mesiacov" at bounding box center [679, 255] width 136 height 22
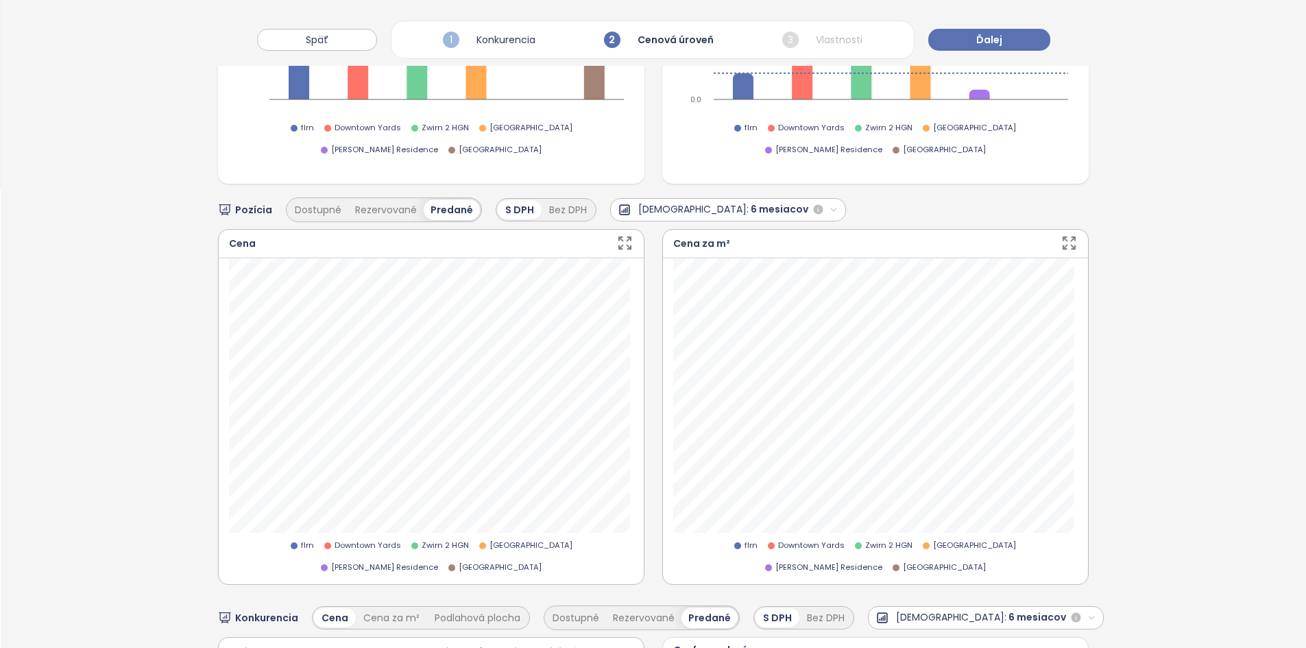
click at [750, 201] on span "6 mesiacov" at bounding box center [779, 209] width 58 height 16
click at [704, 222] on div "3 mesiace" at bounding box center [688, 233] width 155 height 22
click at [750, 201] on span "3 mesiace" at bounding box center [775, 209] width 51 height 16
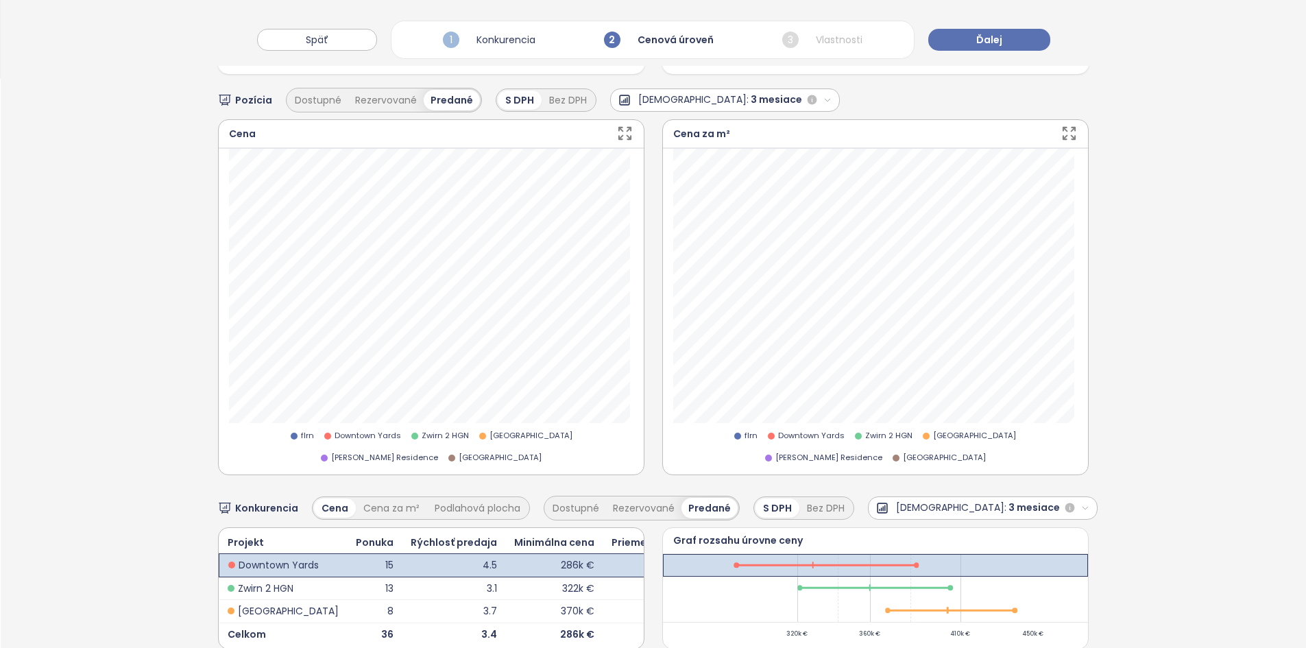
scroll to position [429, 0]
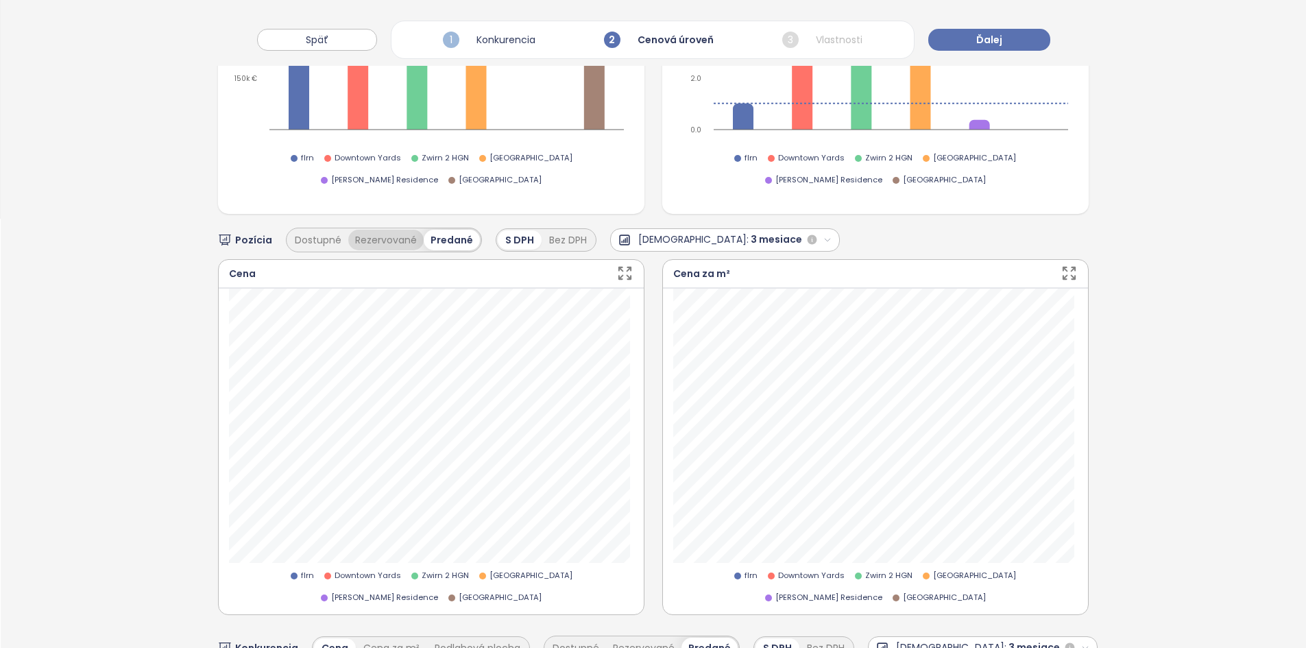
click at [401, 230] on button "Rezervované" at bounding box center [385, 240] width 75 height 21
click at [329, 230] on button "Dostupné" at bounding box center [318, 240] width 60 height 21
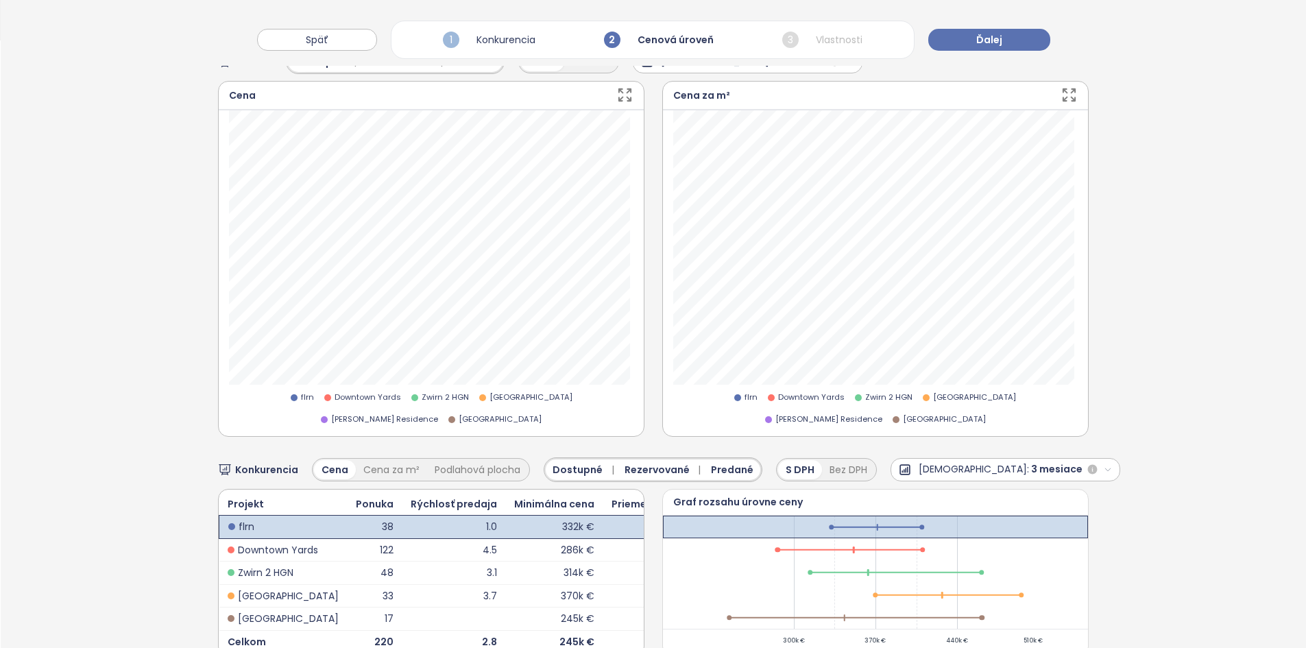
scroll to position [606, 0]
click at [927, 462] on span "[DEMOGRAPHIC_DATA]:" at bounding box center [973, 470] width 110 height 16
click at [920, 548] on div "Vlastné" at bounding box center [965, 559] width 149 height 22
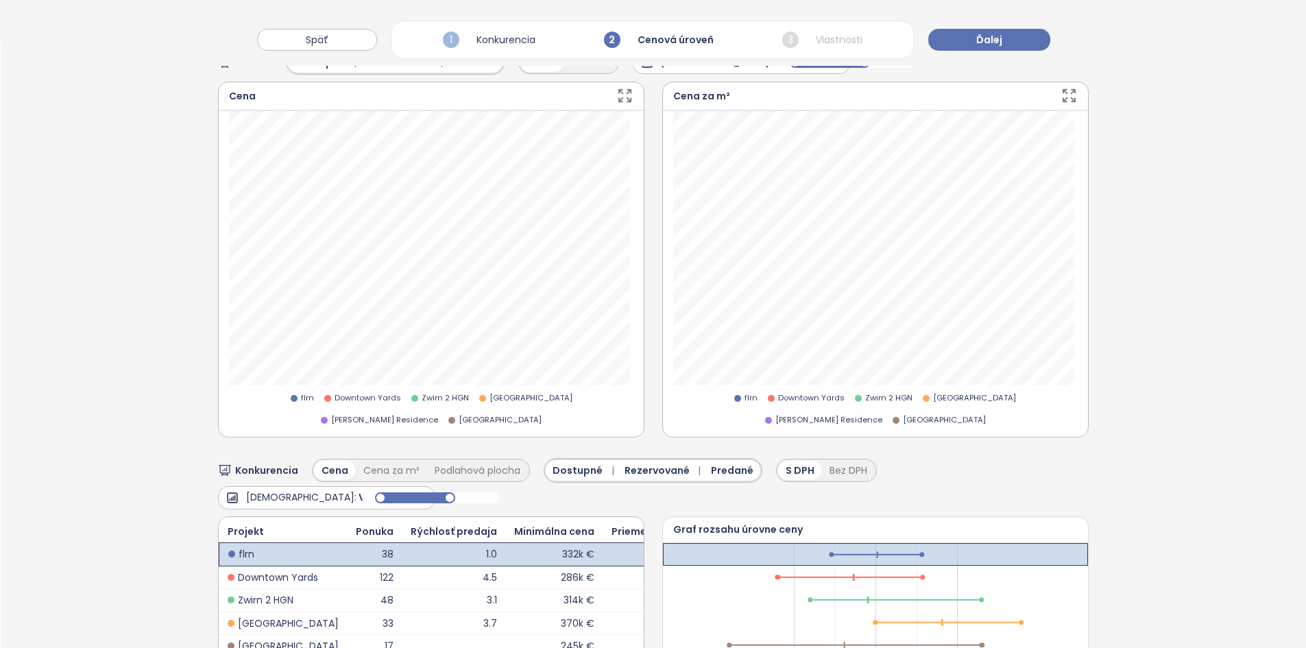
click at [358, 489] on span "Vlastné" at bounding box center [377, 497] width 39 height 16
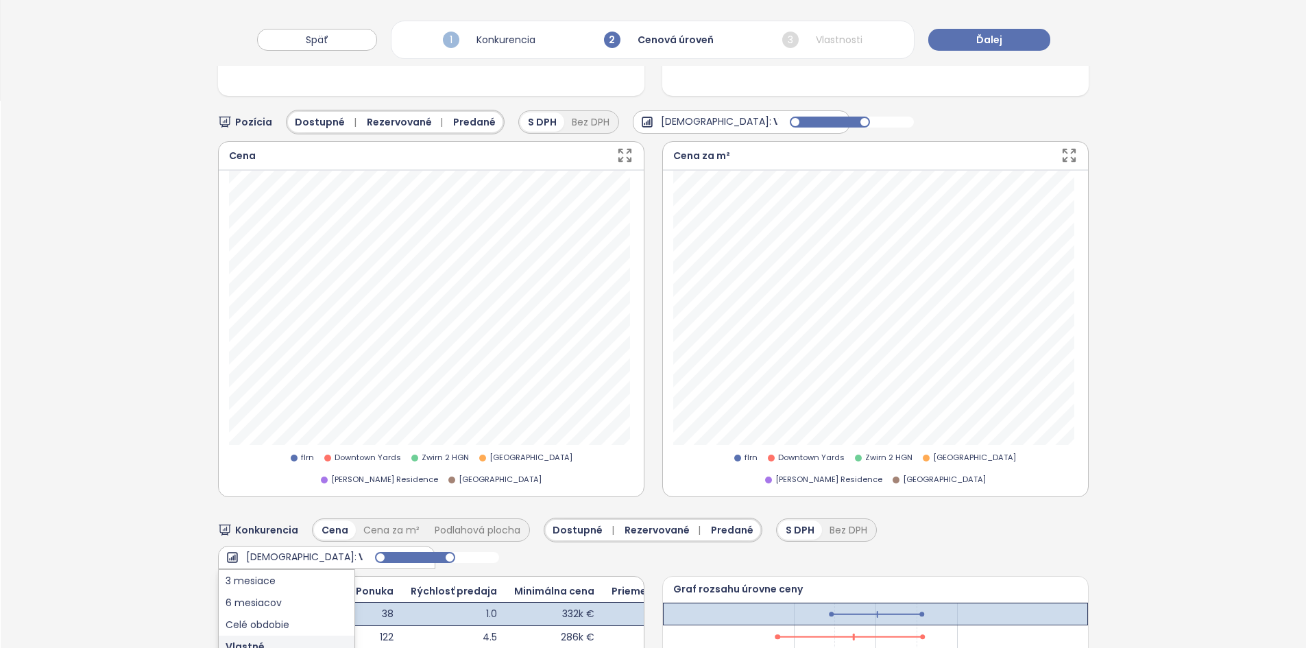
scroll to position [641, 0]
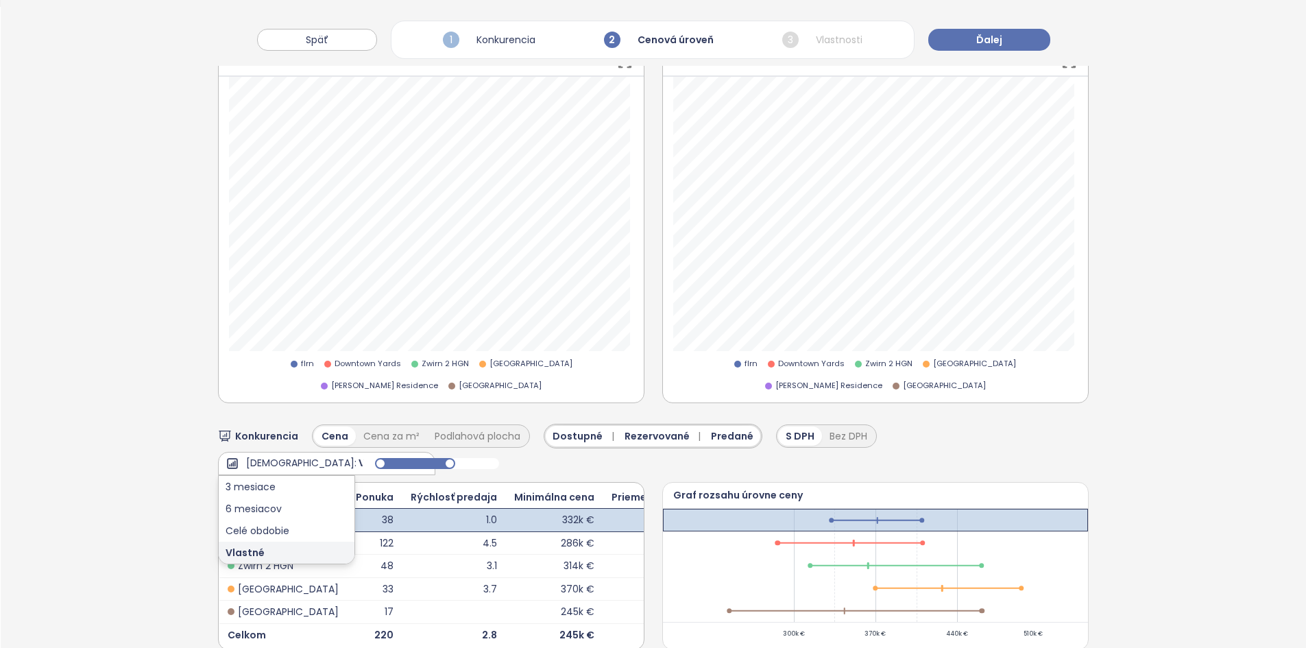
click at [1094, 420] on div "Jednotky 2+kk Teraz môžete manuálne upraviť cenu svojich jednotiek s dispozício…" at bounding box center [653, 66] width 1305 height 1216
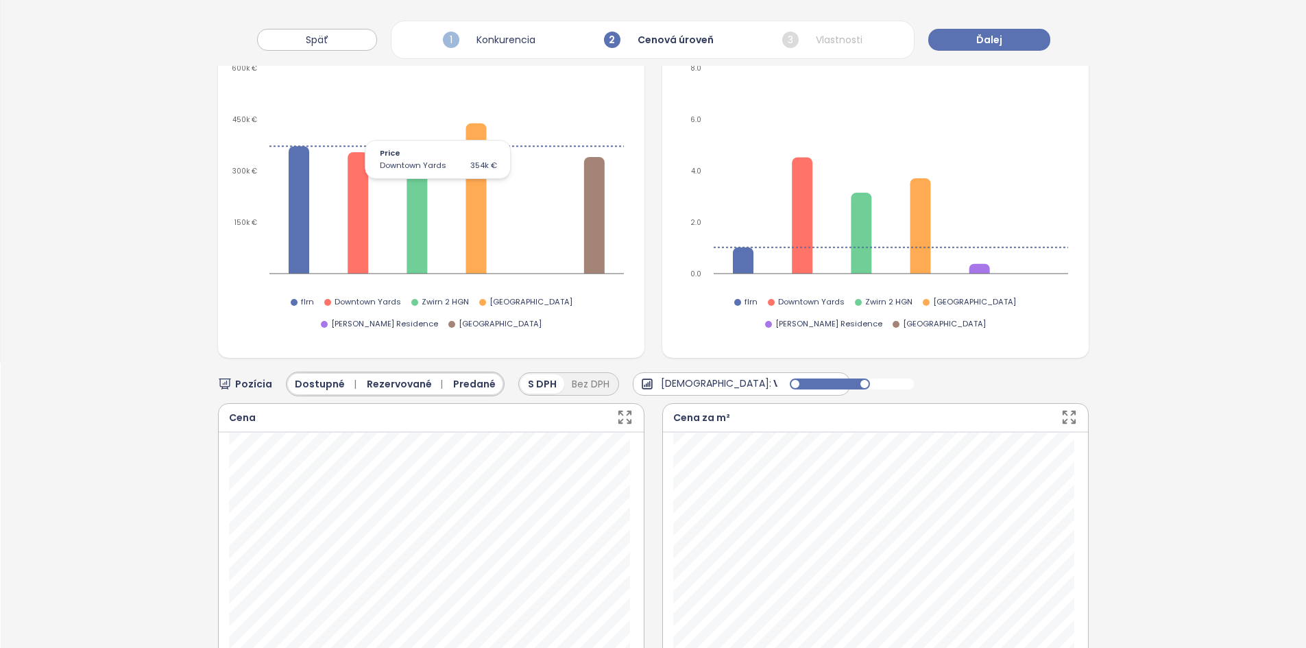
scroll to position [286, 0]
click at [773, 375] on span "Vlastné" at bounding box center [792, 383] width 39 height 16
click at [702, 395] on div "3 mesiace" at bounding box center [701, 406] width 136 height 22
click at [773, 375] on span "3 mesiace" at bounding box center [798, 383] width 51 height 16
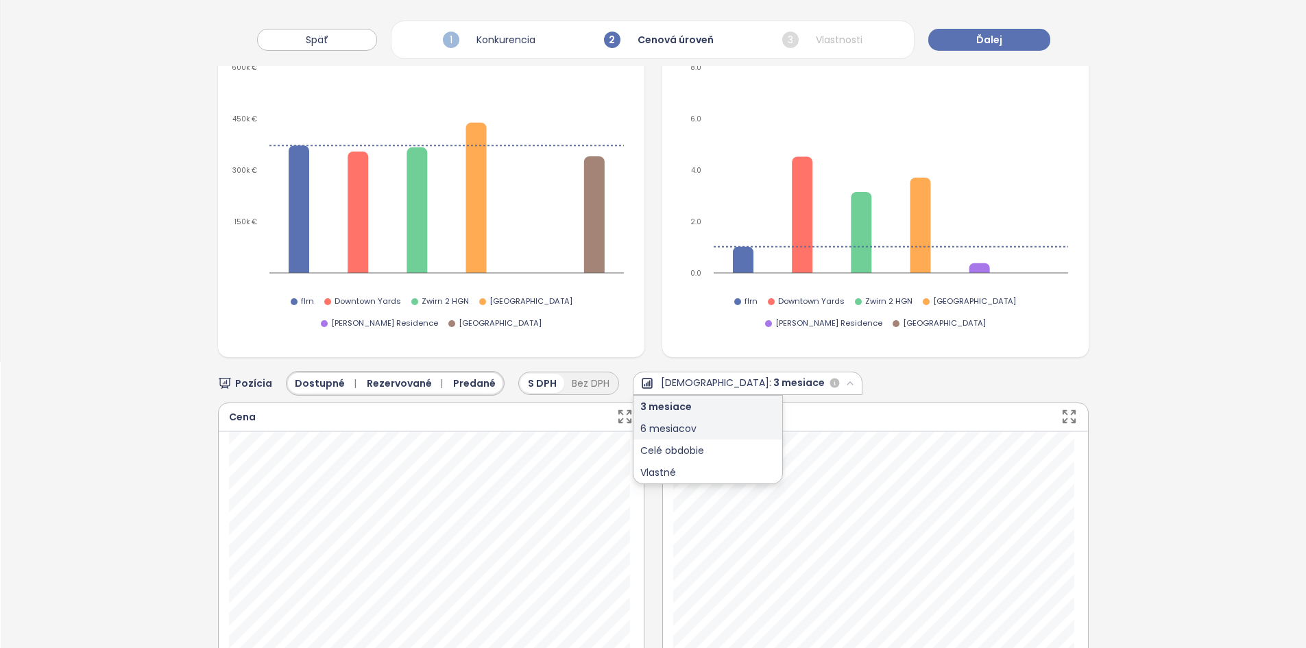
click at [722, 417] on div "6 mesiacov" at bounding box center [707, 428] width 149 height 22
click at [773, 375] on span "6 mesiacov" at bounding box center [802, 383] width 58 height 16
click at [722, 461] on div "Vlastné" at bounding box center [710, 472] width 155 height 22
click at [773, 375] on span "Vlastné" at bounding box center [792, 383] width 39 height 16
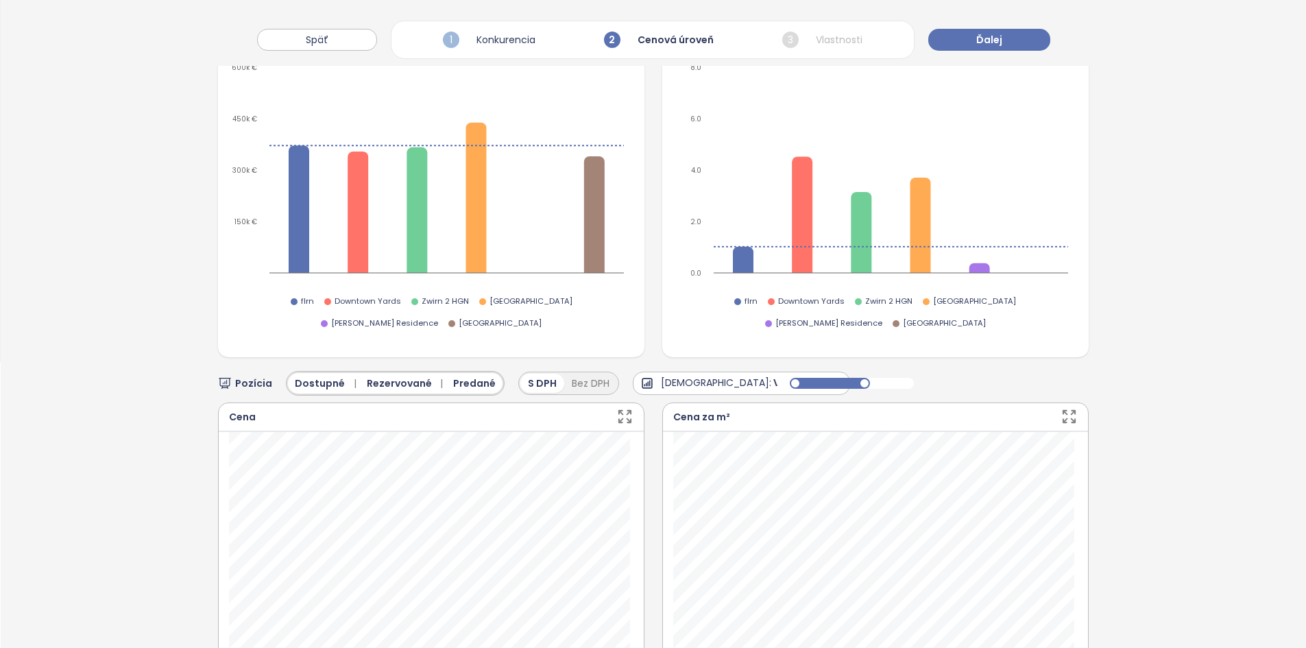
click at [773, 375] on span "Vlastné" at bounding box center [792, 383] width 39 height 16
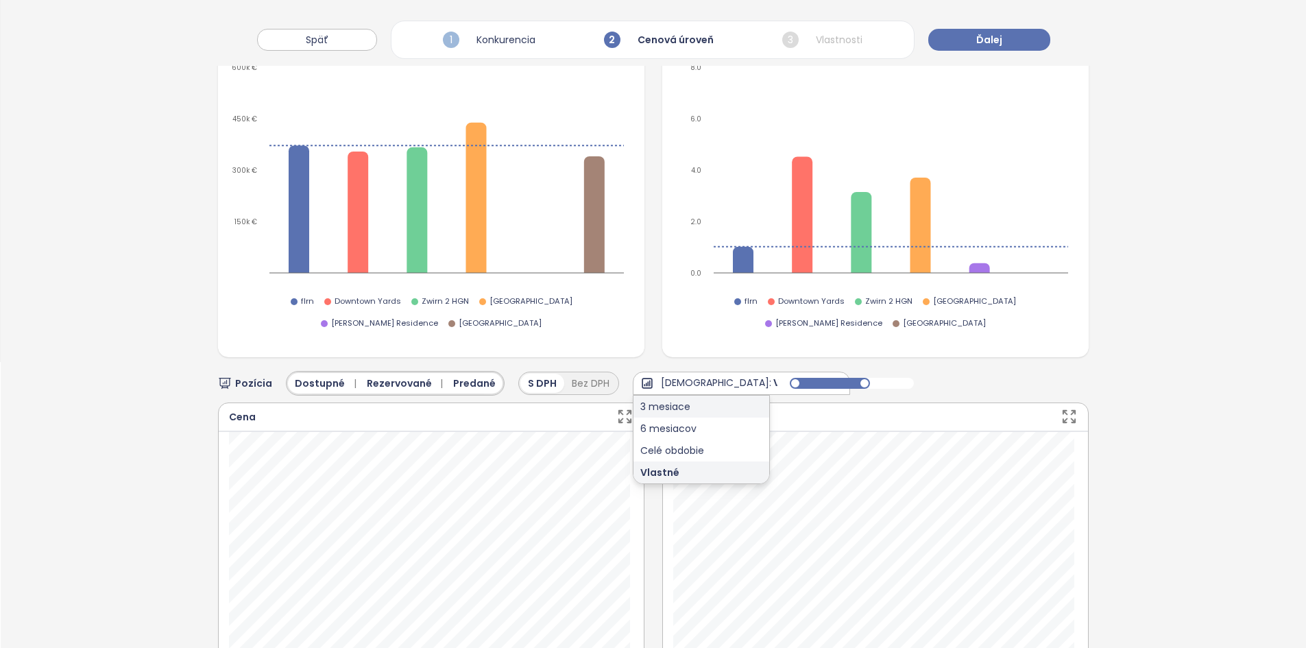
click at [696, 395] on div "3 mesiace" at bounding box center [701, 406] width 136 height 22
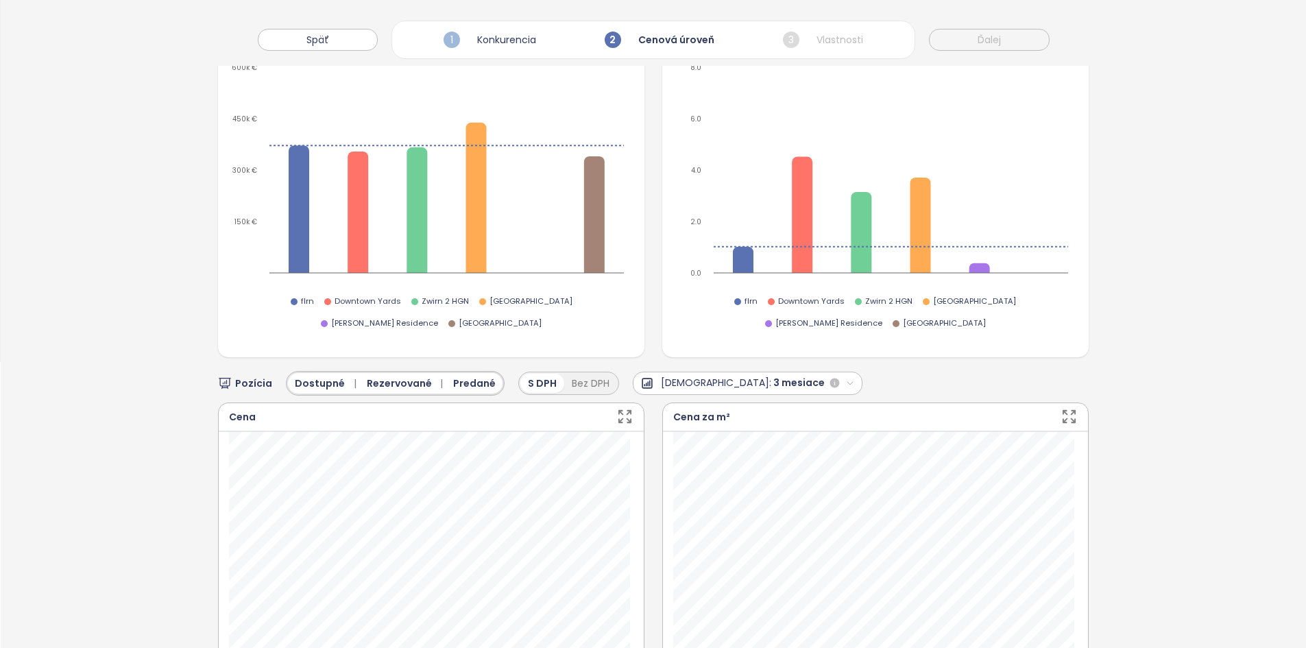
click at [713, 371] on button "[DEMOGRAPHIC_DATA]: 3 mesiace" at bounding box center [748, 382] width 230 height 23
click at [678, 417] on div "6 mesiacov" at bounding box center [707, 428] width 149 height 22
click at [773, 375] on span "6 mesiacov" at bounding box center [802, 383] width 58 height 16
click at [691, 461] on div "Vlastné" at bounding box center [710, 472] width 155 height 22
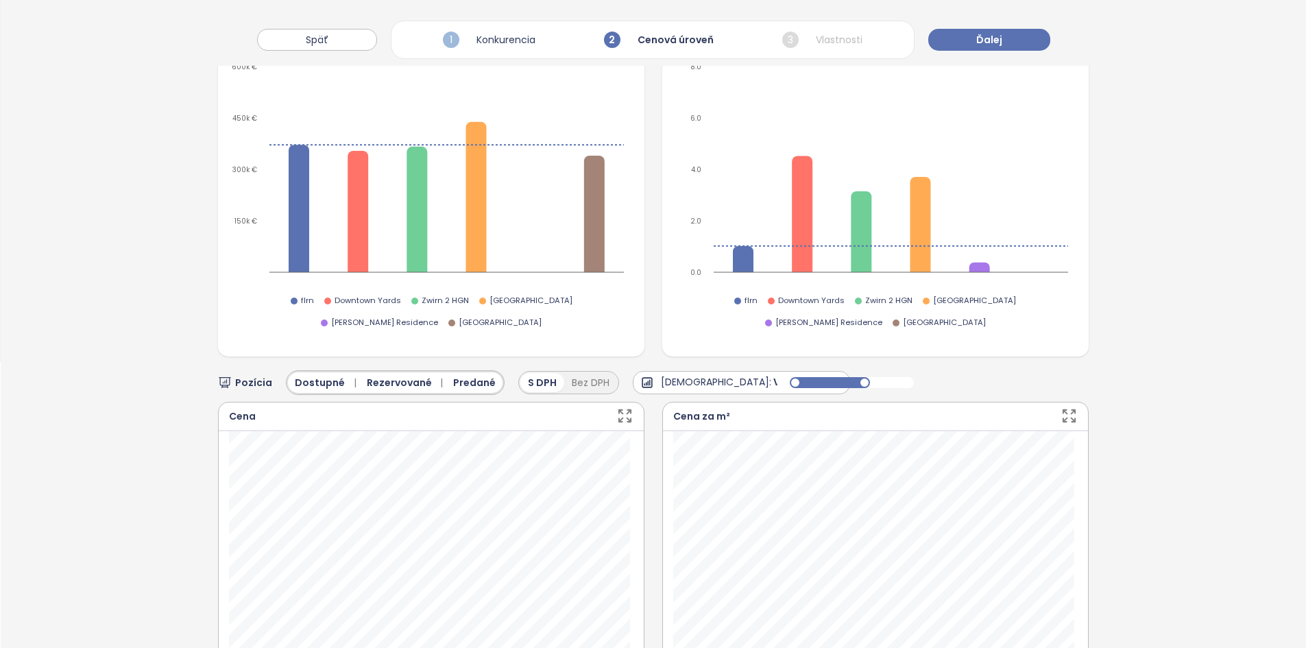
click at [773, 374] on span "Vlastné" at bounding box center [792, 382] width 39 height 16
click at [979, 370] on div "Pozícia Dostupné | Rezervované | Predané S DPH Bez DPH Predaj: Vlastné 3 mesiac…" at bounding box center [653, 382] width 870 height 25
